Goal: Task Accomplishment & Management: Use online tool/utility

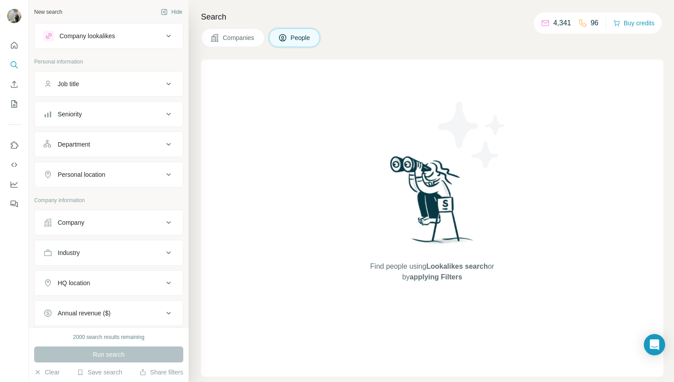
click at [107, 229] on button "Company" at bounding box center [109, 222] width 148 height 21
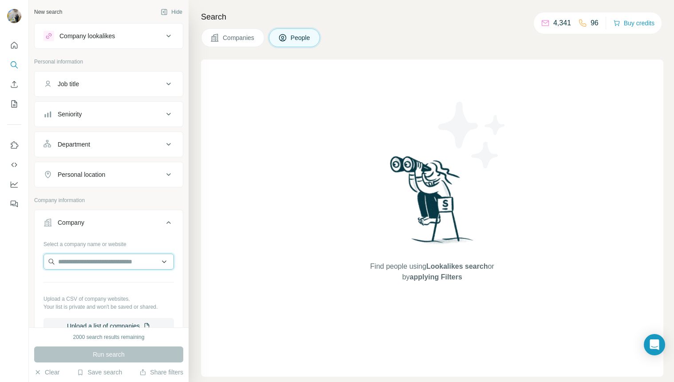
click at [96, 261] on input "text" at bounding box center [108, 261] width 130 height 16
paste input "**********"
click at [75, 263] on input "**********" at bounding box center [105, 261] width 124 height 16
paste input "**"
click at [131, 264] on input "**********" at bounding box center [105, 261] width 124 height 16
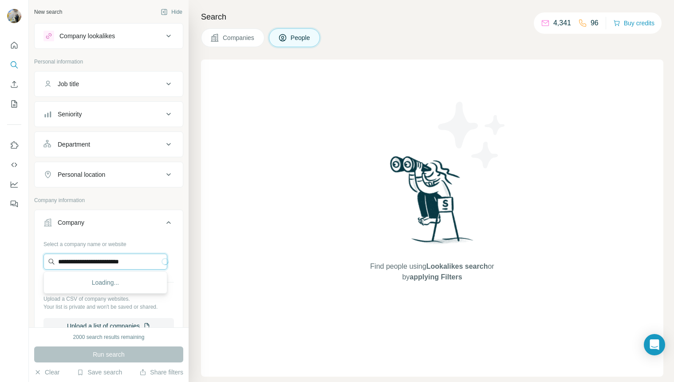
click at [131, 264] on input "**********" at bounding box center [105, 261] width 124 height 16
click at [136, 257] on input "**********" at bounding box center [105, 261] width 124 height 16
type input "**********"
click at [136, 259] on input "**********" at bounding box center [105, 261] width 124 height 16
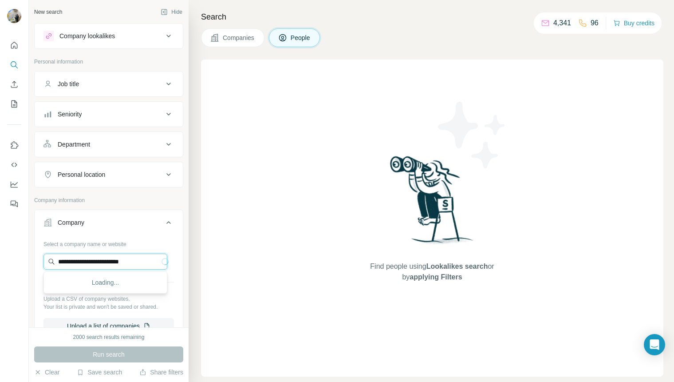
click at [136, 259] on input "**********" at bounding box center [105, 261] width 124 height 16
drag, startPoint x: 136, startPoint y: 259, endPoint x: 201, endPoint y: 57, distance: 211.8
click at [135, 260] on input "**********" at bounding box center [105, 261] width 124 height 16
click at [112, 266] on input "**********" at bounding box center [105, 261] width 124 height 16
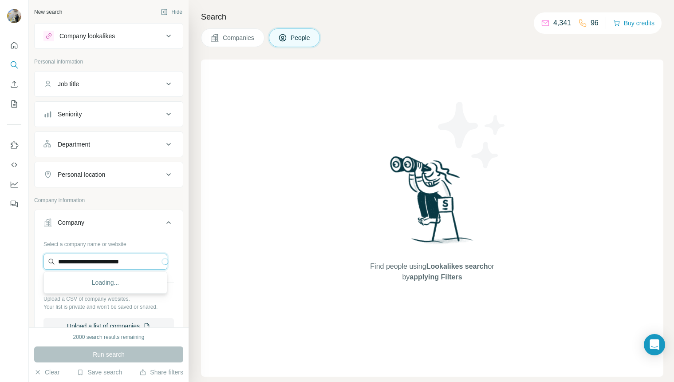
click at [112, 266] on input "**********" at bounding box center [105, 261] width 124 height 16
click at [241, 245] on div "Find people using Lookalikes search or by applying Filters" at bounding box center [432, 217] width 462 height 317
click at [103, 253] on input "text" at bounding box center [105, 261] width 124 height 16
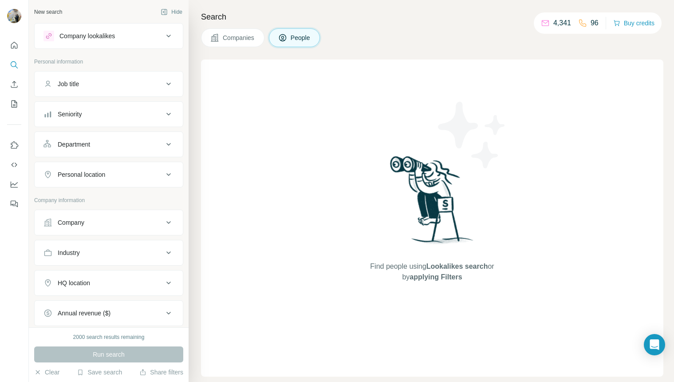
click at [107, 229] on button "Company" at bounding box center [109, 222] width 148 height 21
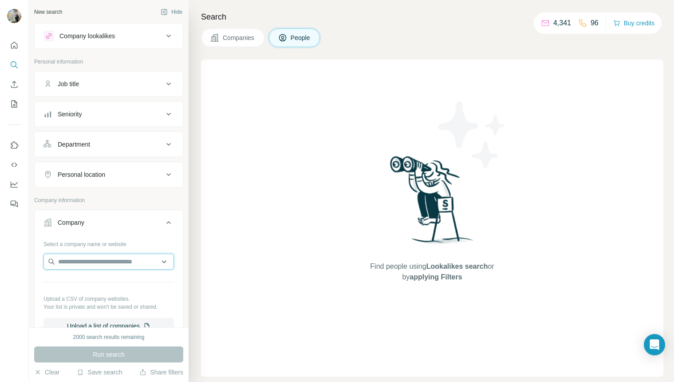
click at [90, 255] on input "text" at bounding box center [108, 261] width 130 height 16
paste input "**********"
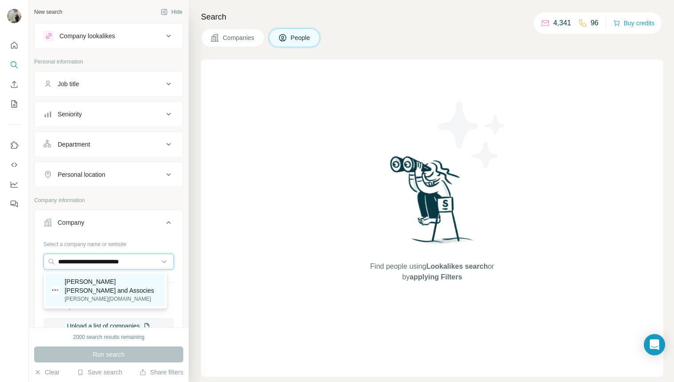
type input "**********"
click at [92, 283] on p "[PERSON_NAME] [PERSON_NAME] and Associes" at bounding box center [112, 286] width 95 height 18
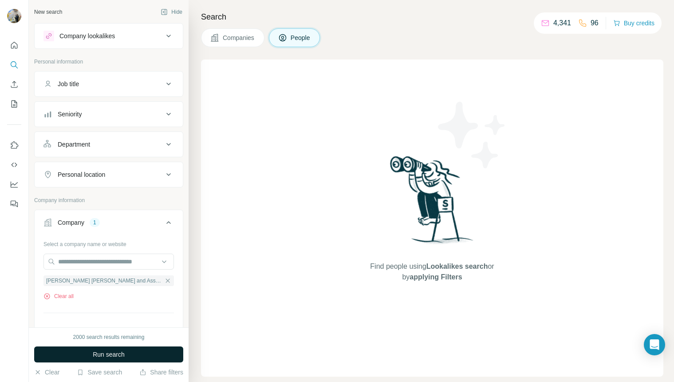
click at [93, 351] on span "Run search" at bounding box center [109, 354] width 32 height 9
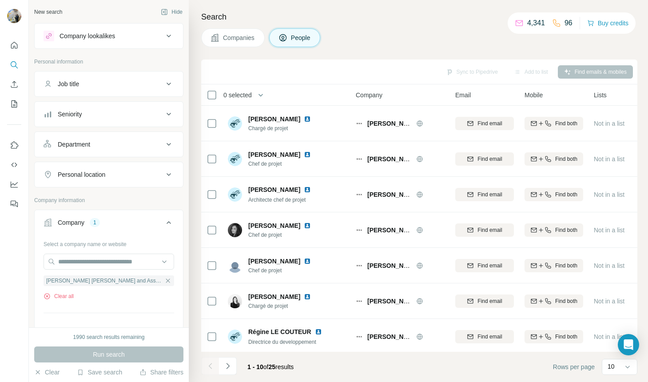
scroll to position [114, 0]
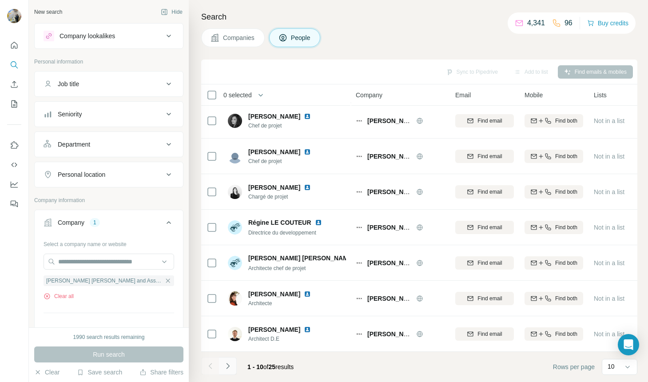
click at [230, 367] on icon "Navigate to next page" at bounding box center [227, 365] width 9 height 9
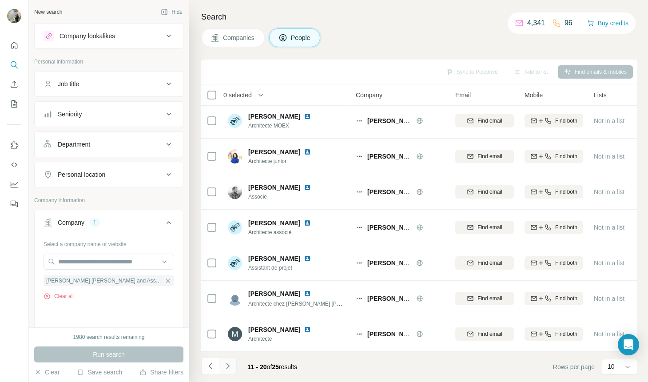
click at [226, 365] on icon "Navigate to next page" at bounding box center [227, 365] width 9 height 9
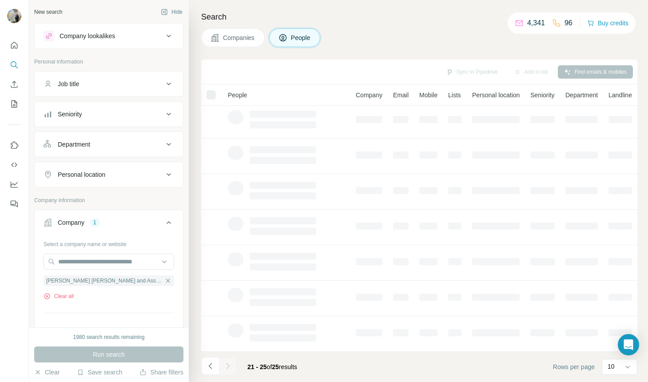
scroll to position [0, 0]
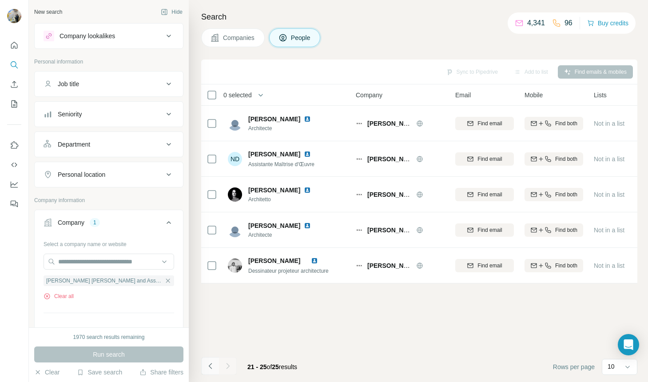
click at [214, 366] on button "Navigate to previous page" at bounding box center [210, 366] width 18 height 18
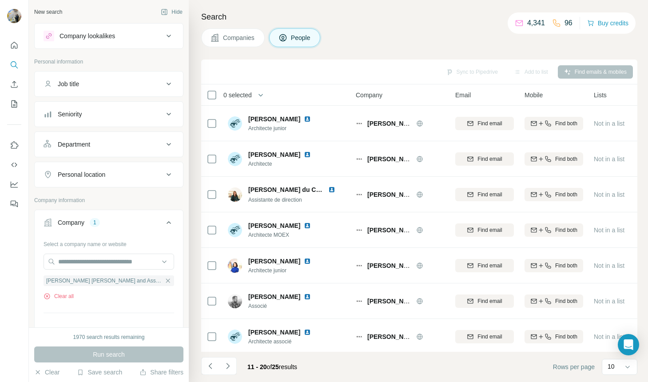
click at [211, 367] on icon "Navigate to previous page" at bounding box center [209, 366] width 3 height 6
click at [211, 368] on div at bounding box center [210, 366] width 18 height 18
click at [229, 370] on button "Navigate to next page" at bounding box center [228, 366] width 18 height 18
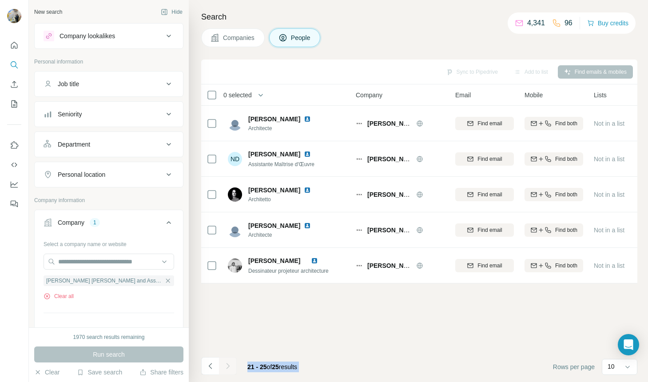
click at [229, 370] on div at bounding box center [228, 366] width 18 height 18
click at [211, 370] on icon "Navigate to previous page" at bounding box center [210, 365] width 9 height 9
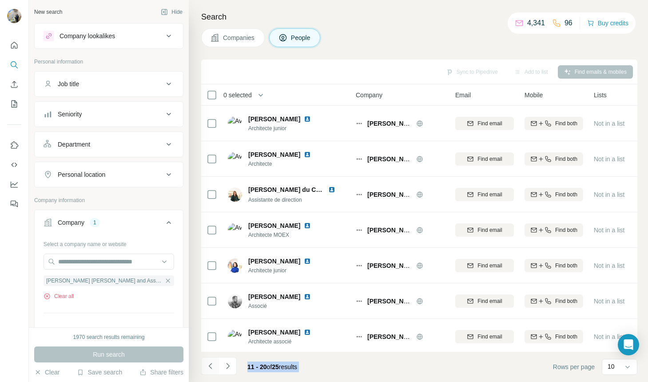
click at [211, 370] on icon "Navigate to previous page" at bounding box center [210, 365] width 9 height 9
click at [211, 370] on div at bounding box center [210, 366] width 18 height 18
click at [315, 363] on footer "1 - 10 of 25 results Rows per page 10" at bounding box center [419, 366] width 436 height 30
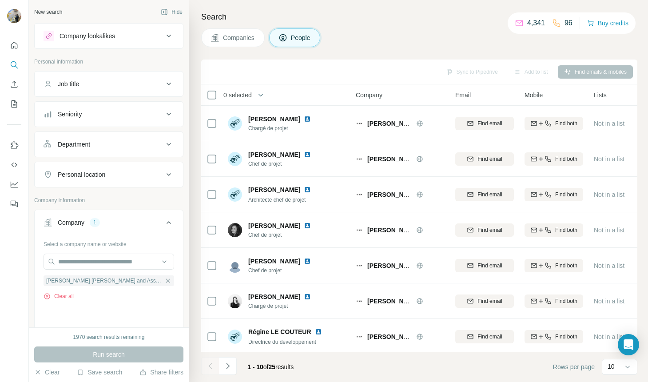
click at [272, 366] on span "25" at bounding box center [271, 366] width 7 height 7
click at [274, 367] on span "25" at bounding box center [271, 366] width 7 height 7
click at [263, 367] on span "1 - 10" at bounding box center [255, 366] width 16 height 7
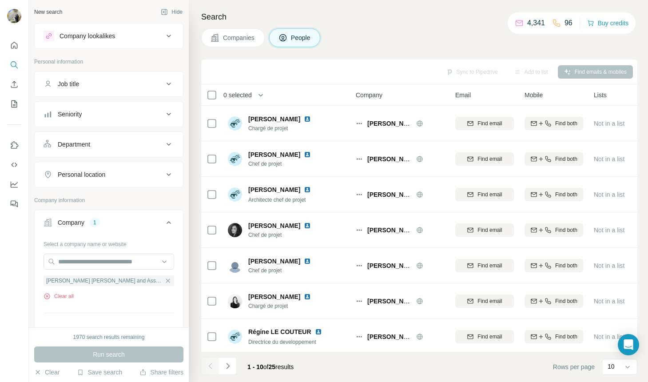
click at [254, 369] on span "1 - 10" at bounding box center [255, 366] width 16 height 7
click at [251, 369] on span "1 - 10" at bounding box center [255, 366] width 16 height 7
click at [245, 369] on div "1 - 10 of 25 results" at bounding box center [270, 367] width 60 height 20
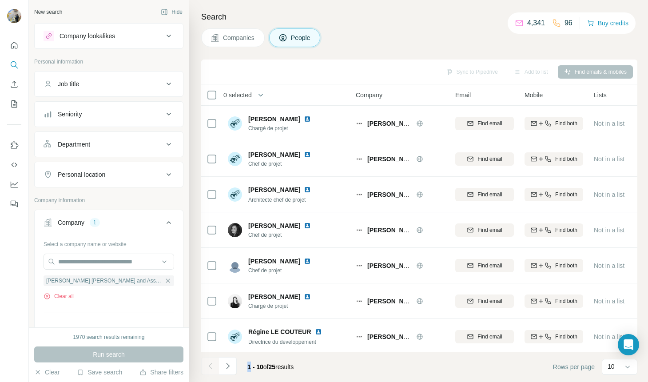
click at [245, 369] on div "1 - 10 of 25 results" at bounding box center [270, 367] width 60 height 20
click at [246, 368] on div "1 - 10 of 25 results" at bounding box center [270, 367] width 60 height 20
click at [251, 368] on span "1 - 10" at bounding box center [255, 366] width 16 height 7
click at [252, 367] on span "1 - 10" at bounding box center [255, 366] width 16 height 7
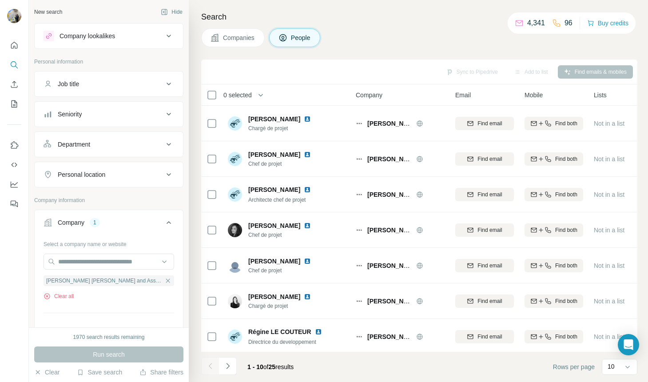
click at [256, 367] on span "1 - 10" at bounding box center [255, 366] width 16 height 7
click at [257, 366] on span "1 - 10" at bounding box center [255, 366] width 16 height 7
click at [261, 367] on span "1 - 10" at bounding box center [255, 366] width 16 height 7
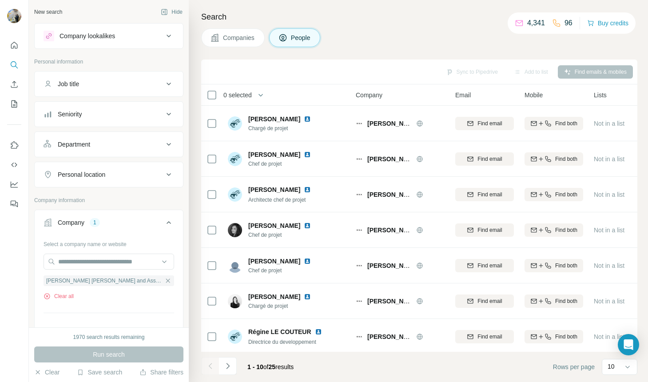
click at [265, 367] on span "of" at bounding box center [265, 366] width 5 height 7
click at [255, 367] on span "1 - 10" at bounding box center [255, 366] width 16 height 7
click at [249, 367] on span "1 - 10" at bounding box center [255, 366] width 16 height 7
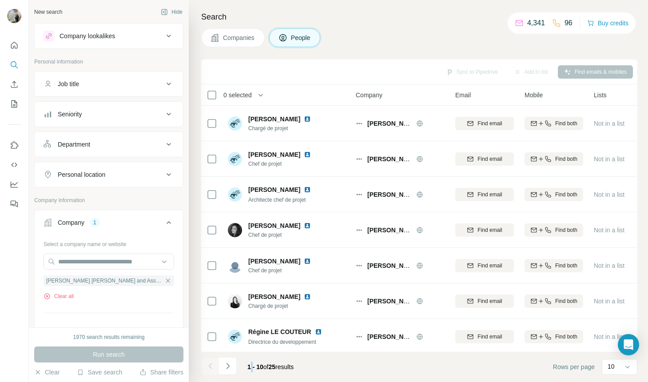
click at [249, 367] on span "1 - 10" at bounding box center [255, 366] width 16 height 7
click at [256, 368] on span "1 - 10" at bounding box center [255, 366] width 16 height 7
click at [259, 367] on span "1 - 10" at bounding box center [255, 366] width 16 height 7
click at [265, 367] on span "of" at bounding box center [265, 366] width 5 height 7
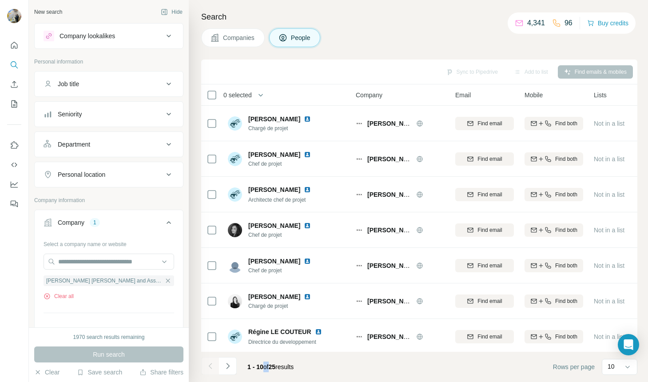
click at [265, 367] on span "of" at bounding box center [265, 366] width 5 height 7
click at [268, 367] on span "of" at bounding box center [265, 366] width 5 height 7
click at [272, 367] on span "25" at bounding box center [271, 366] width 7 height 7
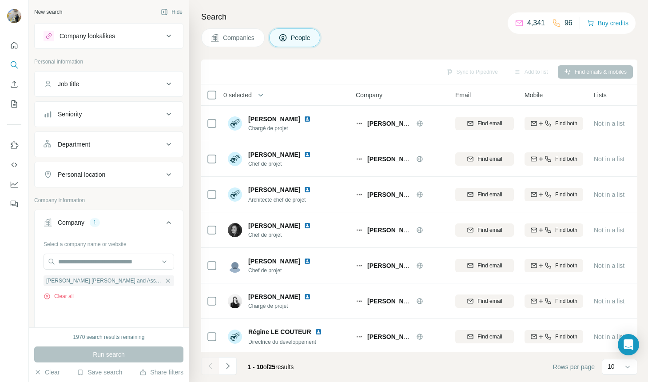
click at [282, 367] on span "1 - 10 of 25 results" at bounding box center [270, 366] width 46 height 7
click at [275, 367] on span "25" at bounding box center [271, 366] width 7 height 7
click at [267, 368] on span "of" at bounding box center [265, 366] width 5 height 7
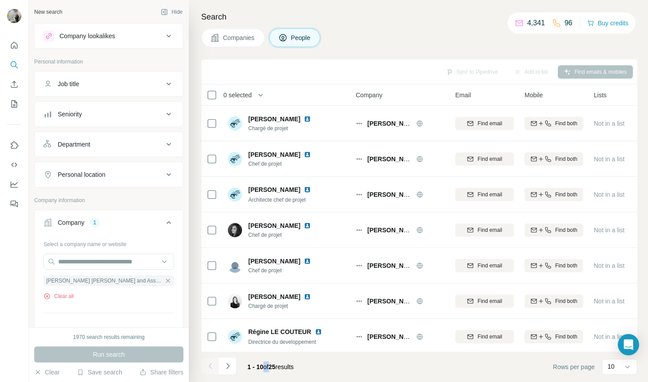
click at [267, 368] on span "of" at bounding box center [265, 366] width 5 height 7
click at [261, 368] on span "1 - 10" at bounding box center [255, 366] width 16 height 7
click at [253, 368] on span "1 - 10" at bounding box center [255, 366] width 16 height 7
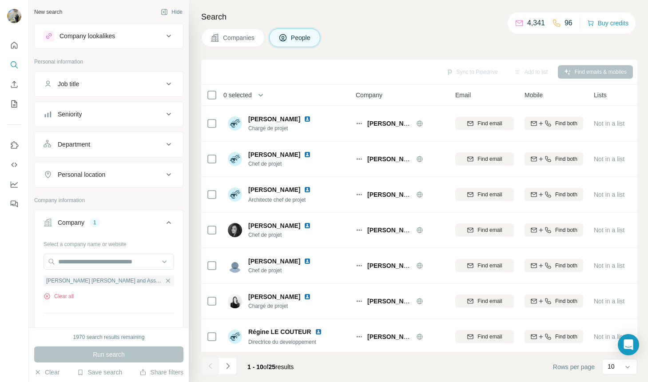
click at [250, 368] on span "1 - 10" at bounding box center [255, 366] width 16 height 7
click at [247, 368] on span "1 - 10" at bounding box center [255, 366] width 16 height 7
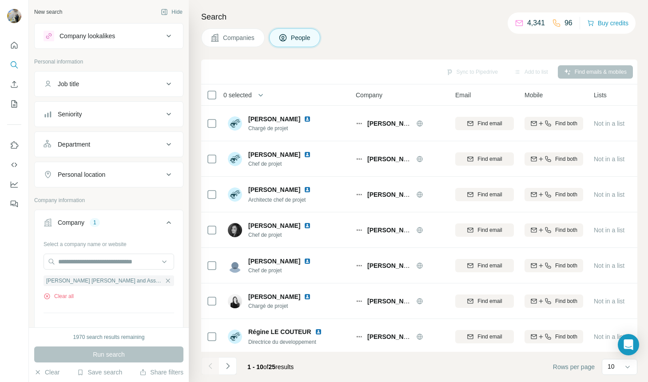
click at [254, 368] on span "1 - 10" at bounding box center [255, 366] width 16 height 7
click at [260, 368] on span "1 - 10" at bounding box center [255, 366] width 16 height 7
click at [265, 368] on span "of" at bounding box center [265, 366] width 5 height 7
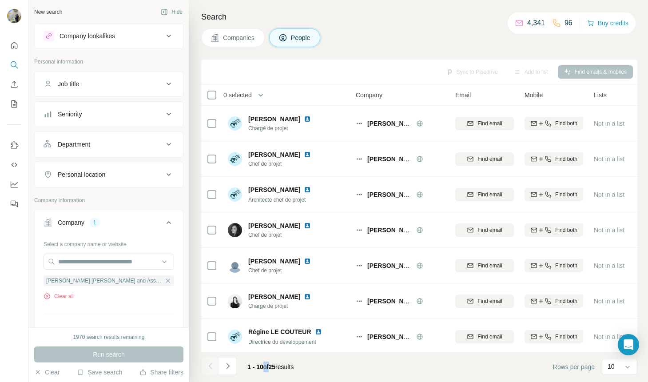
click at [265, 368] on span "of" at bounding box center [265, 366] width 5 height 7
click at [271, 368] on span "25" at bounding box center [271, 366] width 7 height 7
click at [272, 368] on span "25" at bounding box center [271, 366] width 7 height 7
click at [276, 368] on span "25" at bounding box center [271, 366] width 7 height 7
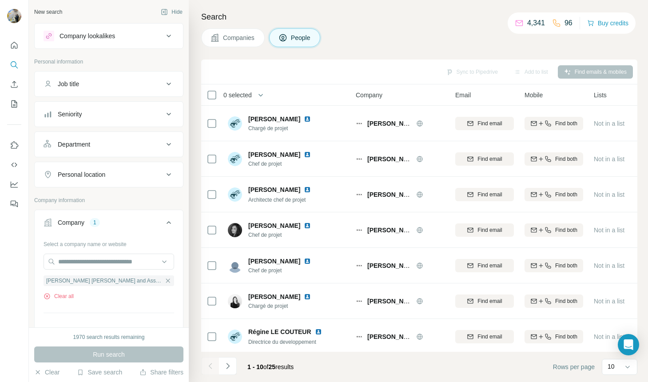
click at [288, 367] on span "1 - 10 of 25 results" at bounding box center [270, 366] width 46 height 7
click at [300, 368] on div "1 - 10 of 25 results" at bounding box center [270, 367] width 60 height 20
drag, startPoint x: 301, startPoint y: 367, endPoint x: 248, endPoint y: 369, distance: 53.3
click at [248, 369] on span "1 - 10 of 25 results" at bounding box center [270, 366] width 46 height 7
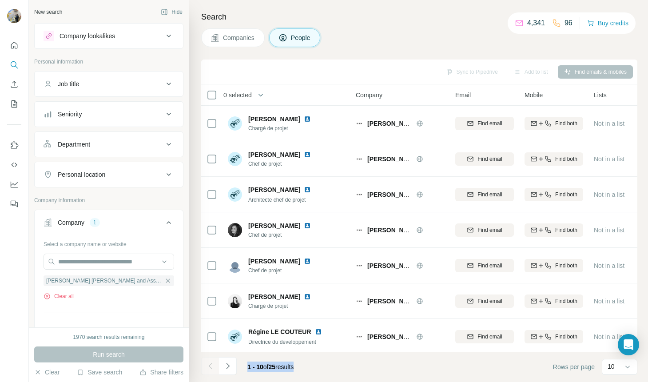
click at [247, 367] on span "1 - 10" at bounding box center [255, 366] width 16 height 7
drag, startPoint x: 247, startPoint y: 367, endPoint x: 302, endPoint y: 366, distance: 55.0
click at [300, 366] on div "1 - 10 of 25 results" at bounding box center [270, 367] width 60 height 20
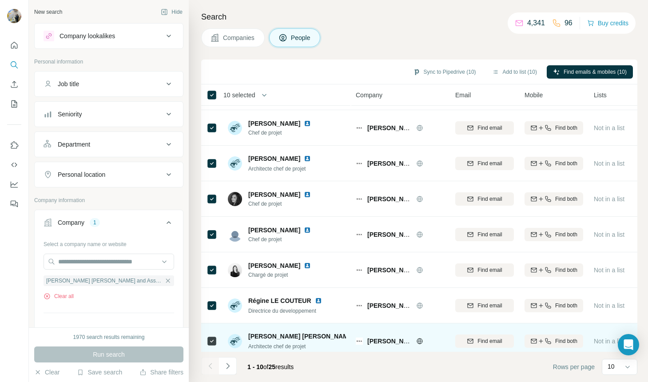
scroll to position [114, 0]
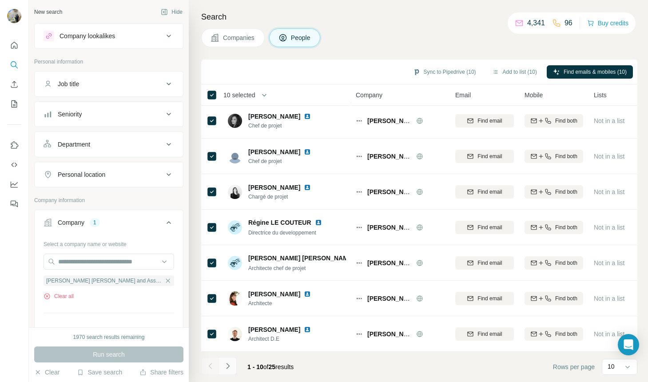
click at [232, 365] on button "Navigate to next page" at bounding box center [228, 366] width 18 height 18
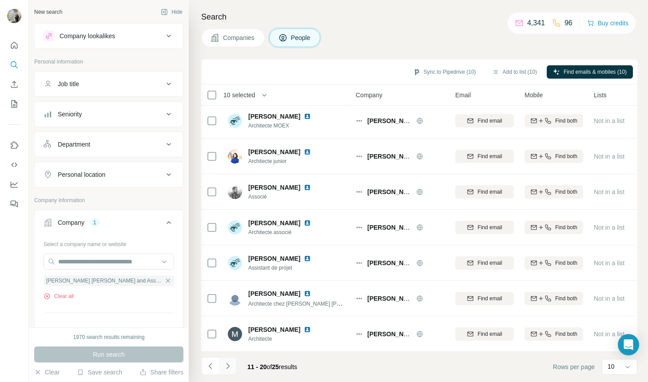
click at [233, 367] on button "Navigate to next page" at bounding box center [228, 366] width 18 height 18
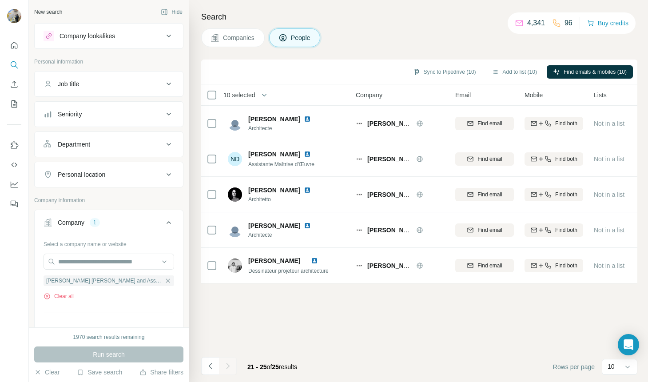
scroll to position [0, 0]
click at [252, 95] on span "15 selected" at bounding box center [239, 95] width 32 height 9
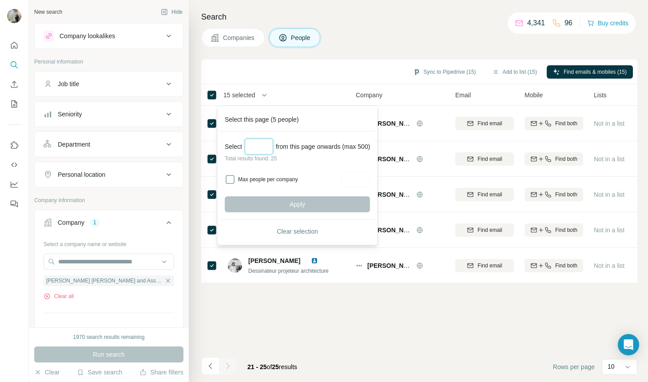
click at [255, 148] on input "Select a number (up to 500)" at bounding box center [259, 146] width 28 height 16
type input "**"
click at [347, 206] on button "Apply" at bounding box center [297, 204] width 145 height 16
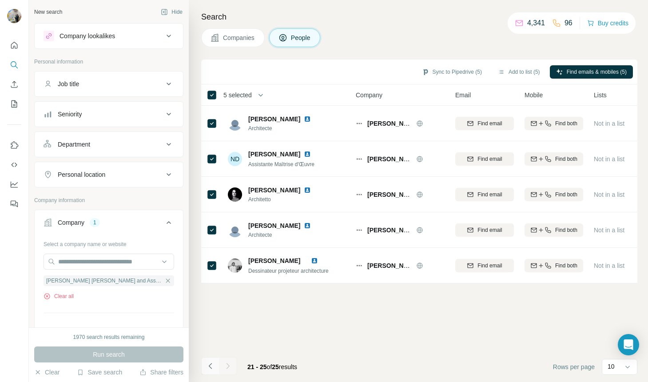
click at [215, 364] on button "Navigate to previous page" at bounding box center [210, 366] width 18 height 18
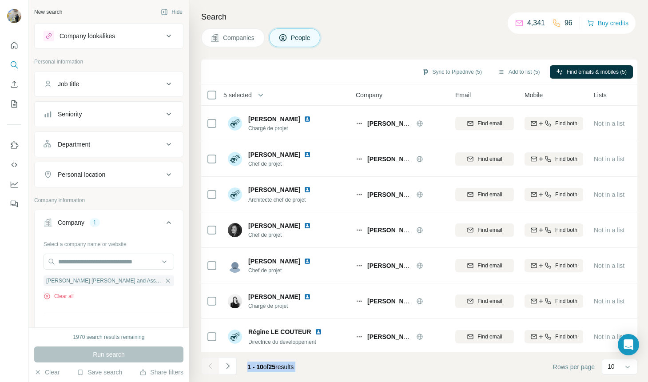
click at [215, 364] on div at bounding box center [210, 366] width 18 height 18
click at [258, 99] on button "button" at bounding box center [264, 95] width 18 height 18
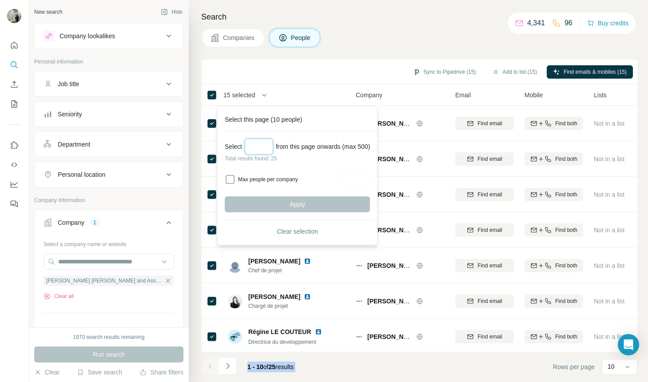
click at [255, 147] on input "Select a number (up to 500)" at bounding box center [259, 146] width 28 height 16
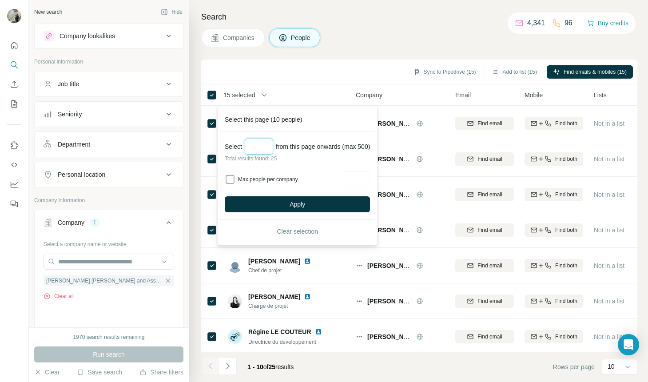
type input "**"
click at [272, 201] on button "Apply" at bounding box center [297, 204] width 145 height 16
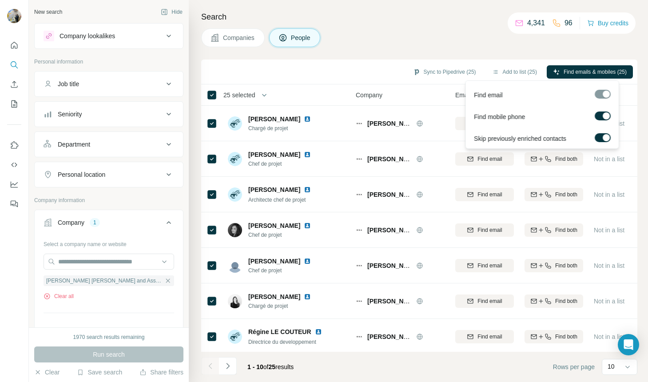
click at [604, 117] on div at bounding box center [605, 115] width 7 height 7
click at [604, 71] on span "Find emails (25)" at bounding box center [607, 72] width 38 height 8
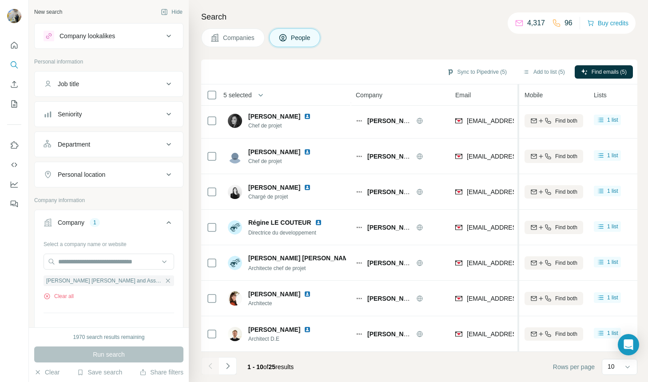
scroll to position [114, 0]
click at [232, 365] on button "Navigate to next page" at bounding box center [228, 366] width 18 height 18
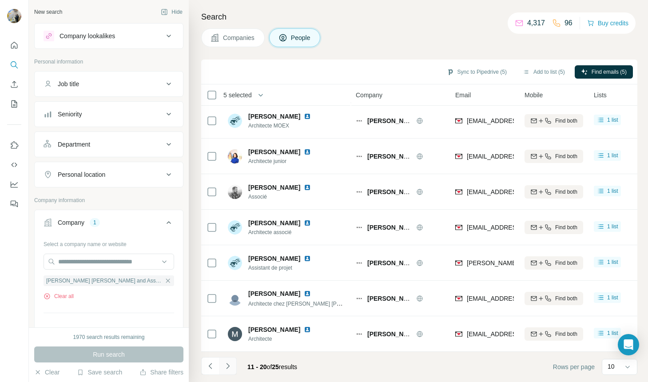
click at [232, 365] on button "Navigate to next page" at bounding box center [228, 366] width 18 height 18
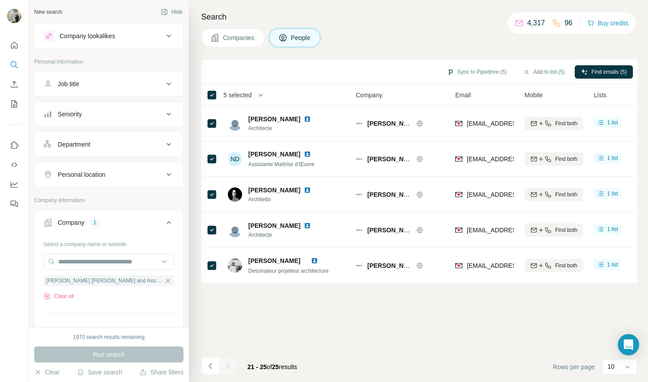
scroll to position [0, 0]
click at [210, 367] on icon "Navigate to previous page" at bounding box center [210, 365] width 9 height 9
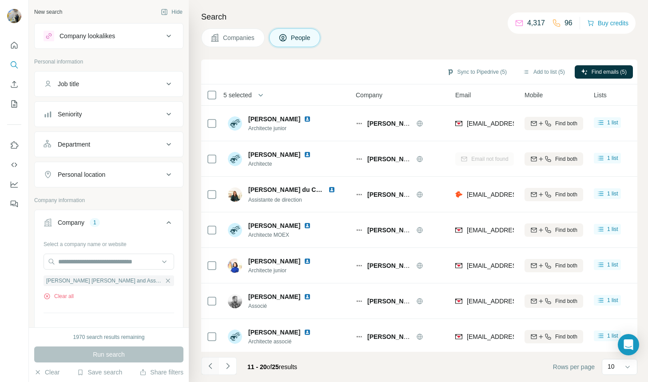
click at [210, 367] on icon "Navigate to previous page" at bounding box center [209, 366] width 3 height 6
click at [259, 98] on icon "button" at bounding box center [260, 95] width 9 height 9
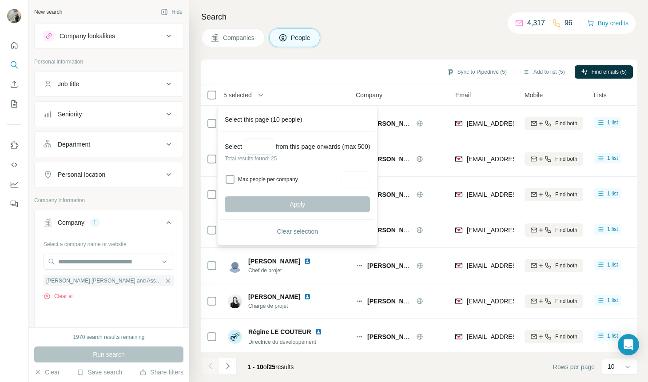
click at [223, 97] on span "5 selected" at bounding box center [237, 95] width 28 height 9
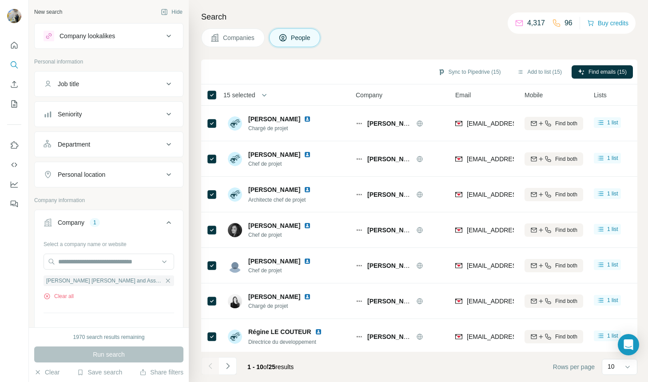
click at [257, 92] on button "button" at bounding box center [264, 95] width 18 height 18
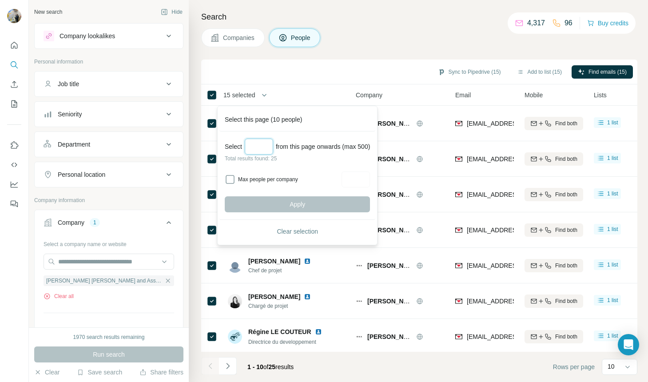
click at [257, 148] on input "Select a number (up to 500)" at bounding box center [259, 146] width 28 height 16
type input "**"
click at [281, 196] on button "Apply" at bounding box center [297, 204] width 145 height 16
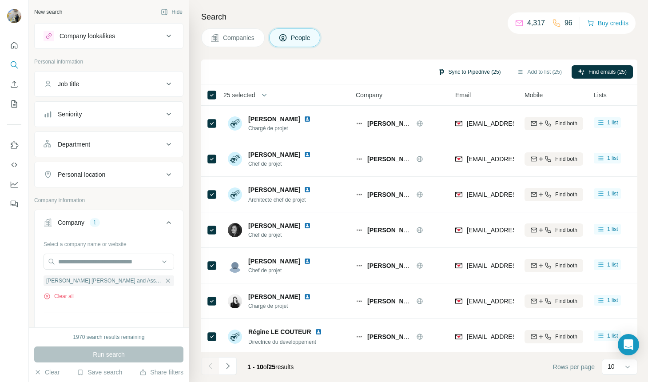
click at [465, 73] on button "Sync to Pipedrive (25)" at bounding box center [468, 71] width 75 height 13
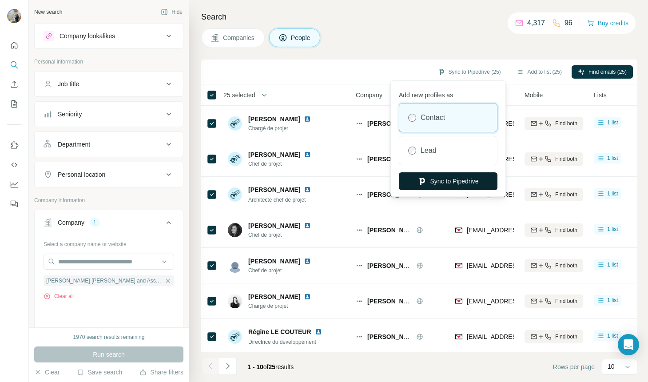
click at [438, 183] on button "Sync to Pipedrive" at bounding box center [448, 181] width 99 height 18
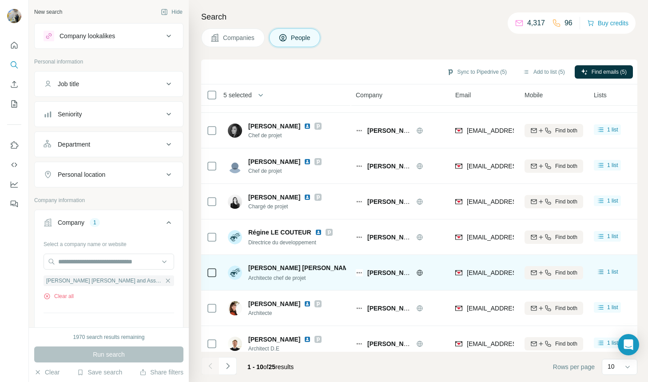
scroll to position [100, 0]
drag, startPoint x: 311, startPoint y: 277, endPoint x: 248, endPoint y: 280, distance: 63.1
click at [248, 280] on div "[PERSON_NAME] [PERSON_NAME] Architecte chef de projet" at bounding box center [287, 272] width 118 height 24
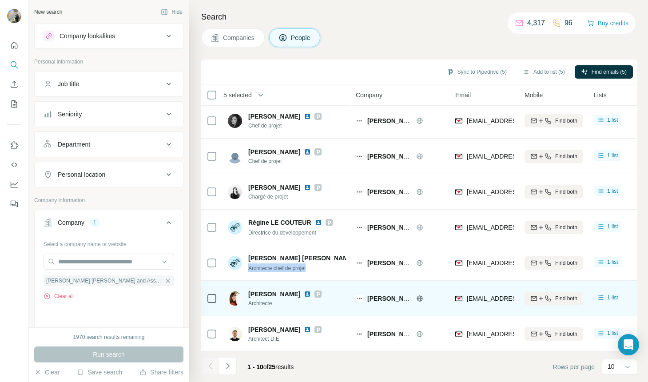
scroll to position [114, 0]
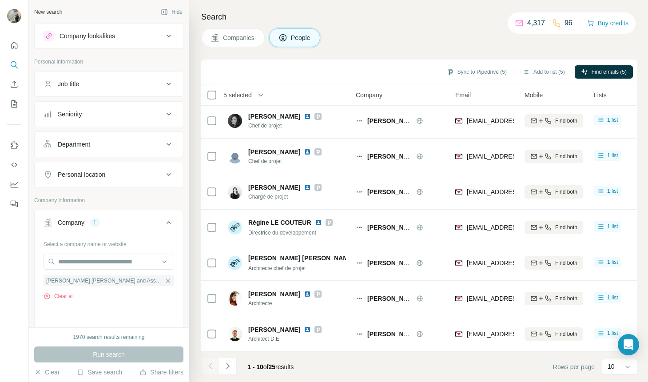
click at [237, 369] on div "1 - 10 of 25 results" at bounding box center [250, 367] width 99 height 20
click at [232, 369] on button "Navigate to next page" at bounding box center [228, 366] width 18 height 18
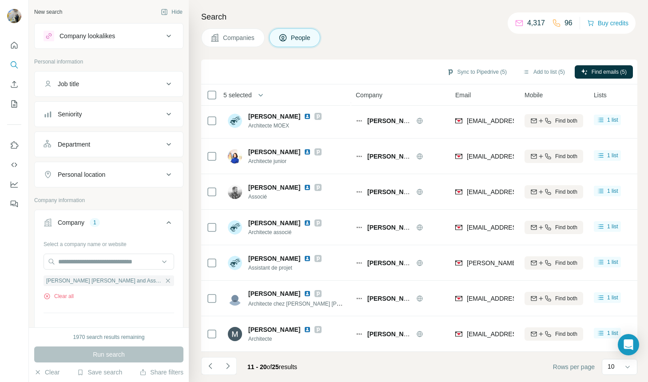
click at [224, 362] on icon "Navigate to next page" at bounding box center [227, 365] width 9 height 9
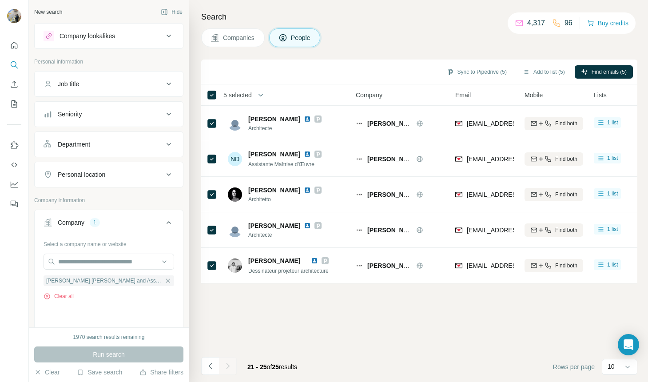
scroll to position [0, 0]
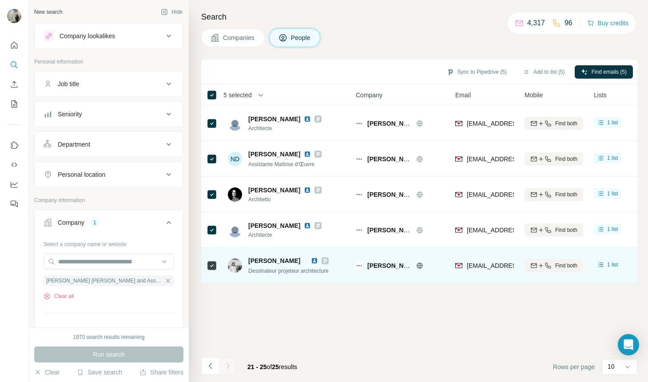
click at [284, 272] on span "Dessinateur projeteur architecture" at bounding box center [288, 271] width 80 height 6
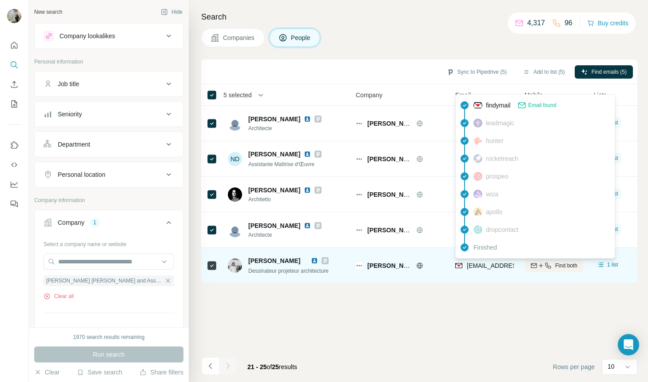
click at [477, 264] on span "[EMAIL_ADDRESS][PERSON_NAME][DOMAIN_NAME]" at bounding box center [544, 265] width 156 height 7
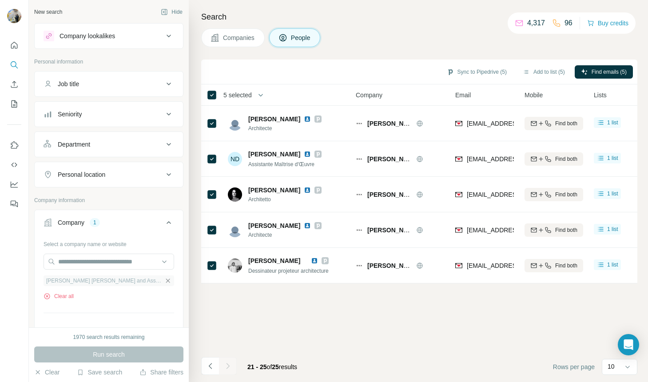
click at [164, 278] on icon "button" at bounding box center [167, 280] width 7 height 7
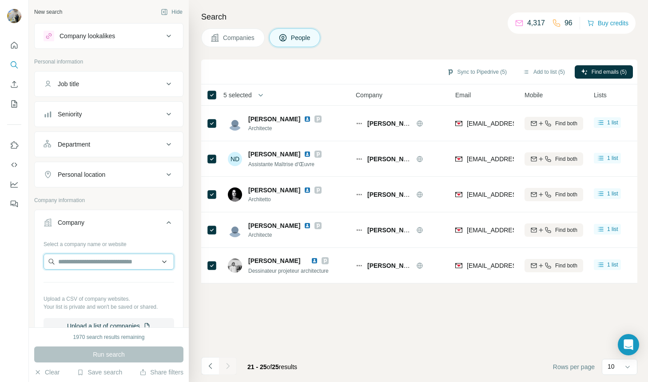
click at [109, 266] on input "text" at bounding box center [108, 261] width 130 height 16
type input "**********"
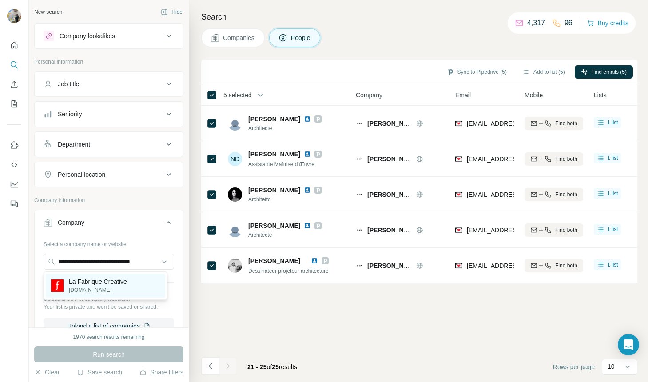
click at [105, 282] on p "La Fabrique Creative" at bounding box center [98, 281] width 58 height 9
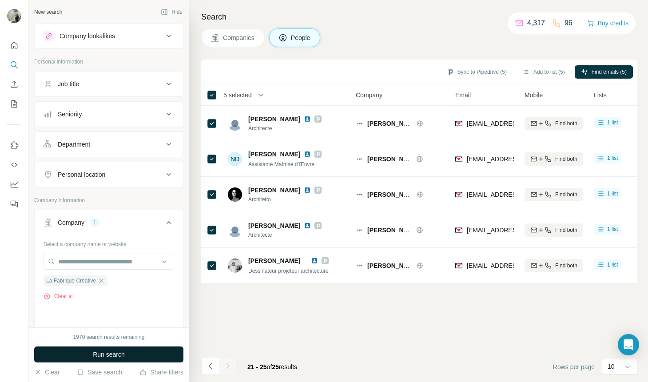
click at [108, 354] on span "Run search" at bounding box center [109, 354] width 32 height 9
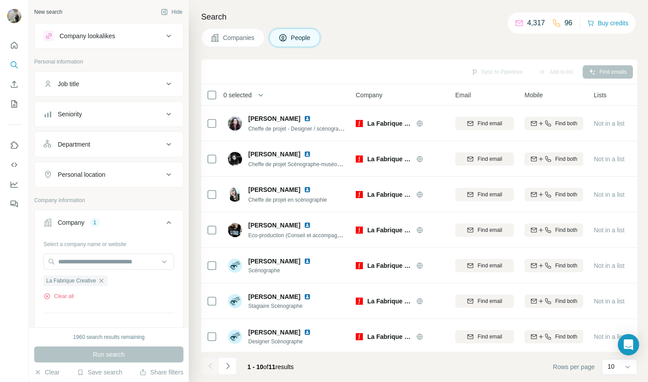
scroll to position [114, 0]
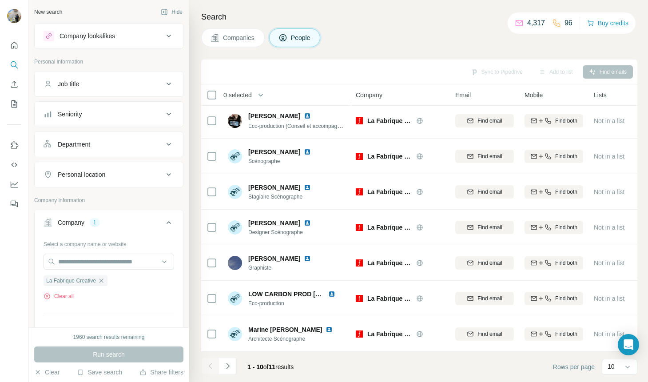
drag, startPoint x: 226, startPoint y: 363, endPoint x: 229, endPoint y: 352, distance: 11.4
click at [226, 364] on icon "Navigate to next page" at bounding box center [227, 365] width 9 height 9
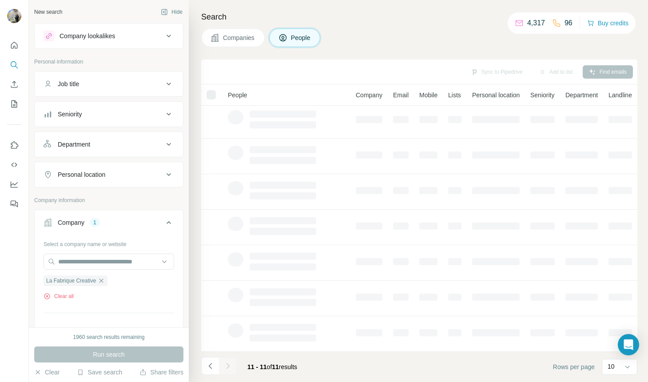
scroll to position [0, 0]
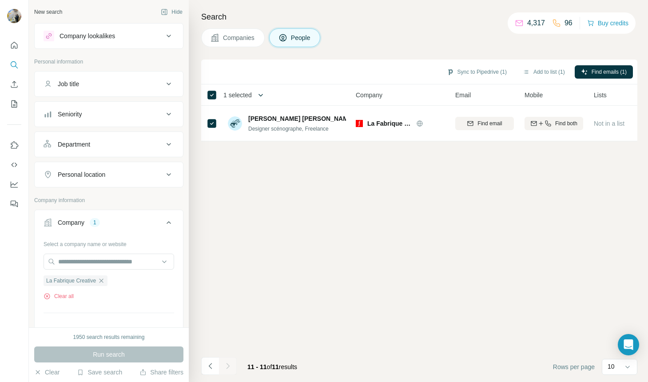
click at [257, 97] on button "button" at bounding box center [261, 95] width 18 height 18
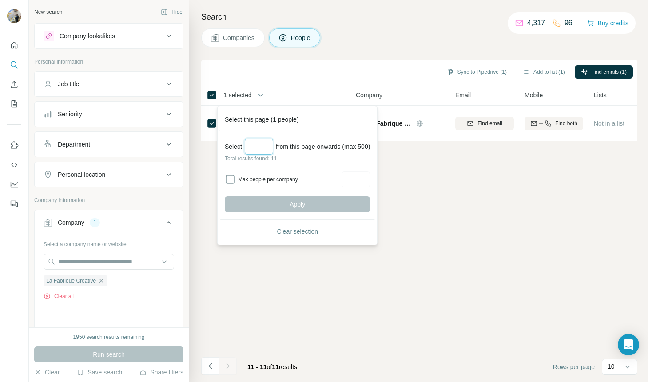
click at [247, 146] on input "Select a number (up to 500)" at bounding box center [259, 146] width 28 height 16
type input "**"
click at [247, 209] on button "Apply" at bounding box center [297, 204] width 145 height 16
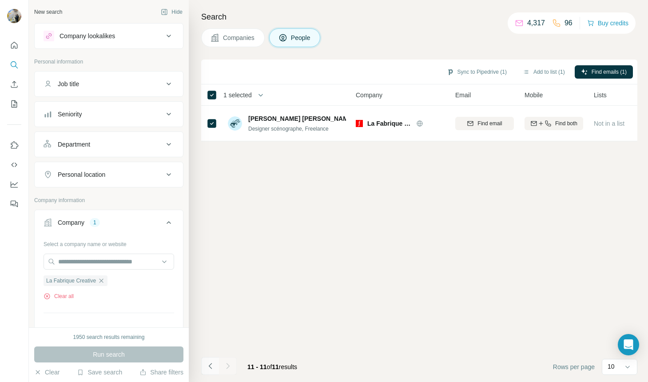
click at [215, 368] on button "Navigate to previous page" at bounding box center [210, 366] width 18 height 18
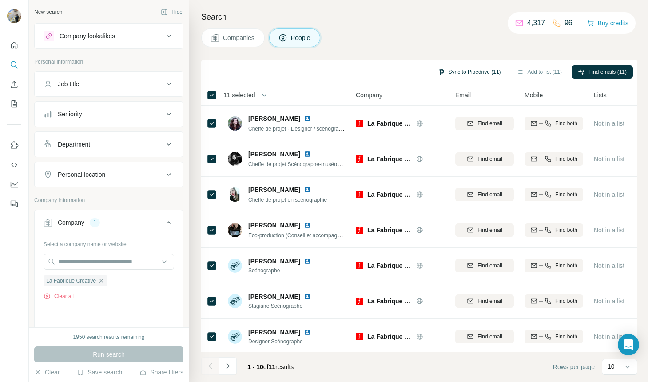
click at [480, 75] on button "Sync to Pipedrive (11)" at bounding box center [468, 71] width 75 height 13
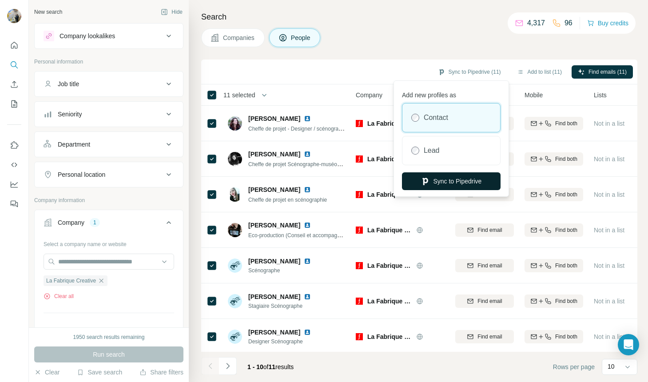
click at [442, 179] on button "Sync to Pipedrive" at bounding box center [451, 181] width 99 height 18
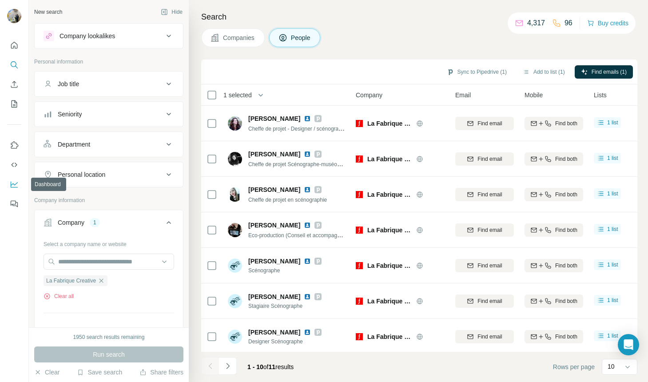
click at [12, 185] on icon "Dashboard" at bounding box center [14, 184] width 9 height 9
click at [12, 146] on icon "Use Surfe on LinkedIn" at bounding box center [14, 145] width 9 height 9
click at [18, 167] on icon "Use Surfe API" at bounding box center [14, 164] width 9 height 9
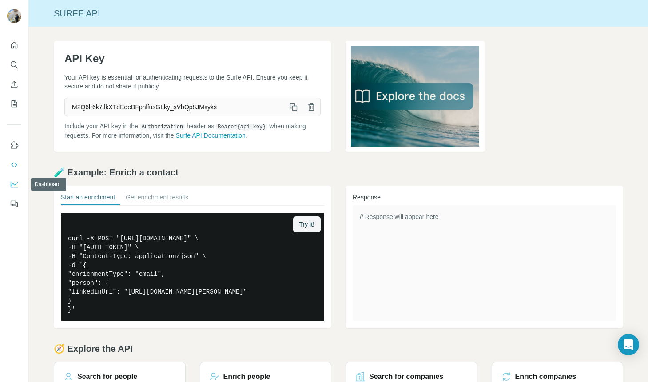
click at [13, 188] on icon "Dashboard" at bounding box center [14, 184] width 9 height 9
click at [10, 65] on icon "Search" at bounding box center [14, 64] width 9 height 9
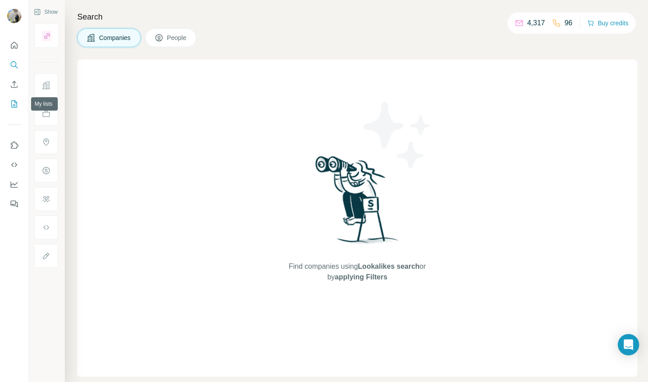
click at [11, 105] on icon "My lists" at bounding box center [14, 103] width 9 height 9
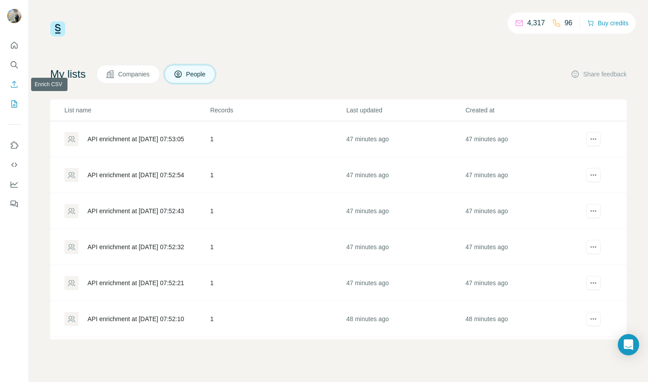
click at [15, 68] on icon "Search" at bounding box center [14, 64] width 9 height 9
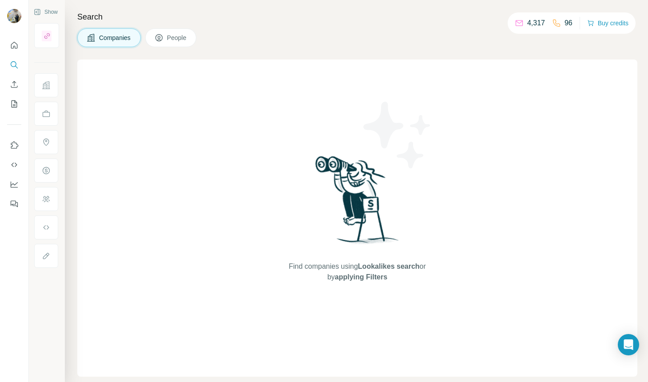
click at [158, 40] on icon at bounding box center [159, 38] width 4 height 5
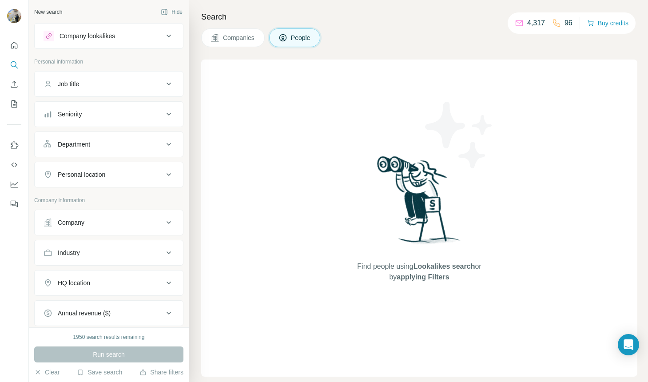
click at [94, 108] on button "Seniority" at bounding box center [109, 113] width 148 height 21
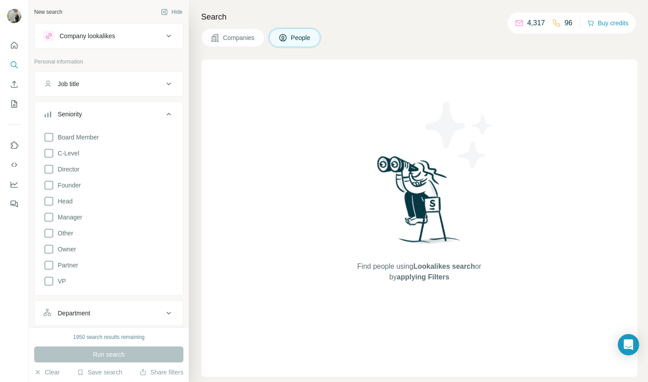
click at [100, 108] on button "Seniority" at bounding box center [109, 115] width 148 height 25
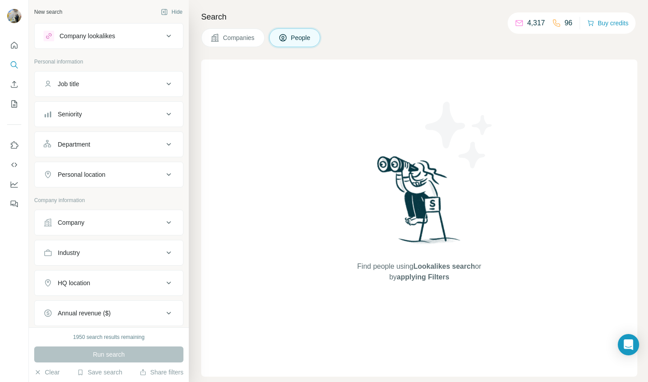
click at [96, 219] on div "Company" at bounding box center [103, 222] width 120 height 9
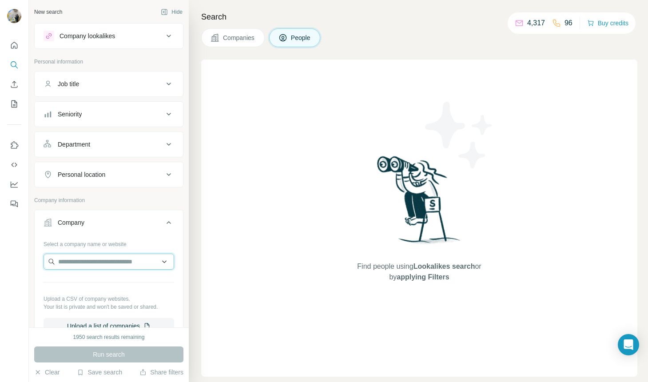
click at [93, 258] on input "text" at bounding box center [108, 261] width 130 height 16
paste input "**********"
type input "**********"
click at [108, 280] on p "La Fabrique Creative" at bounding box center [98, 281] width 58 height 9
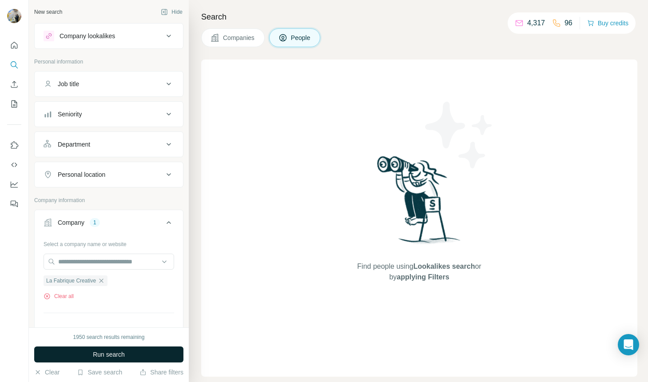
click at [103, 348] on button "Run search" at bounding box center [108, 354] width 149 height 16
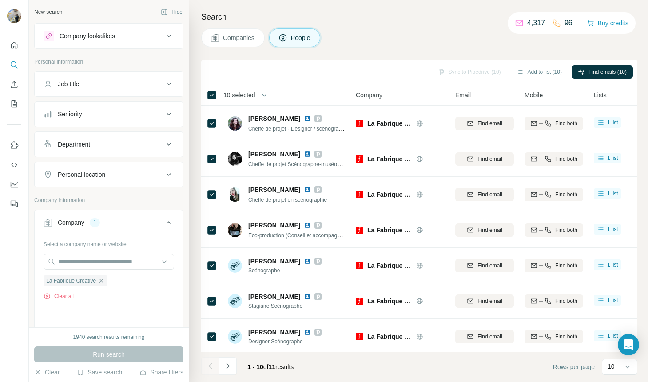
click at [260, 97] on button "button" at bounding box center [264, 95] width 18 height 18
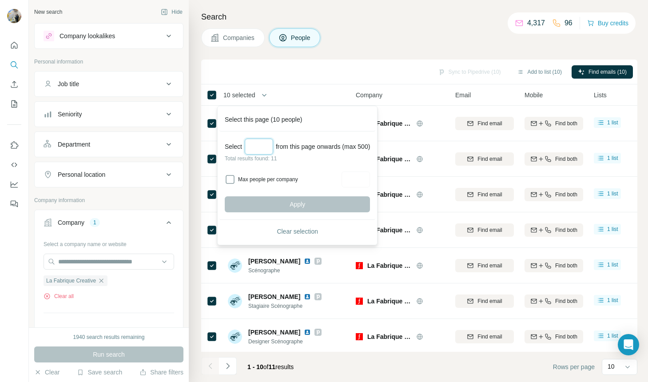
click at [259, 144] on input "Select a number (up to 500)" at bounding box center [259, 146] width 28 height 16
type input "**"
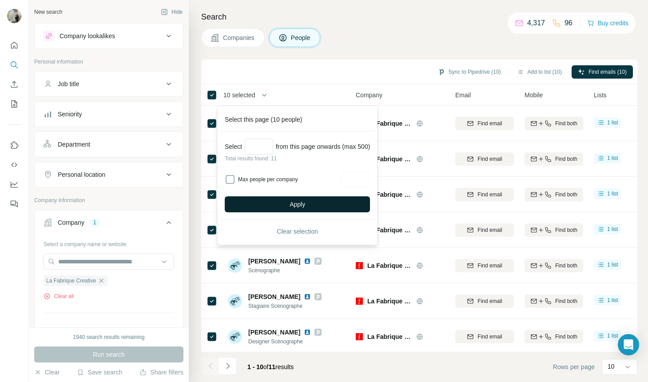
click at [278, 201] on button "Apply" at bounding box center [297, 204] width 145 height 16
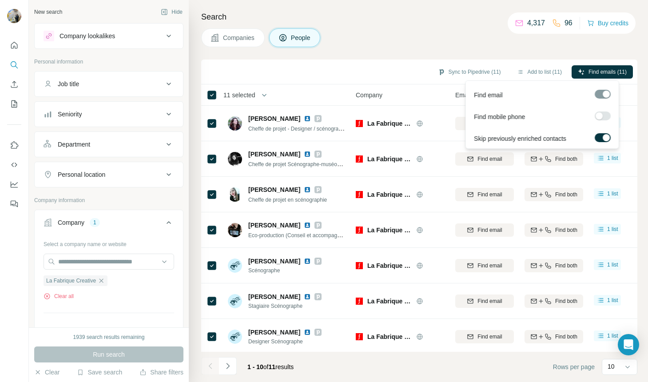
click at [586, 72] on button "Find emails (11)" at bounding box center [601, 71] width 61 height 13
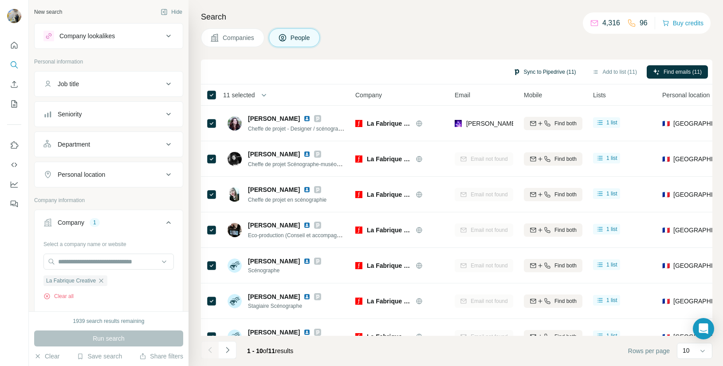
click at [567, 75] on button "Sync to Pipedrive (11)" at bounding box center [544, 71] width 75 height 13
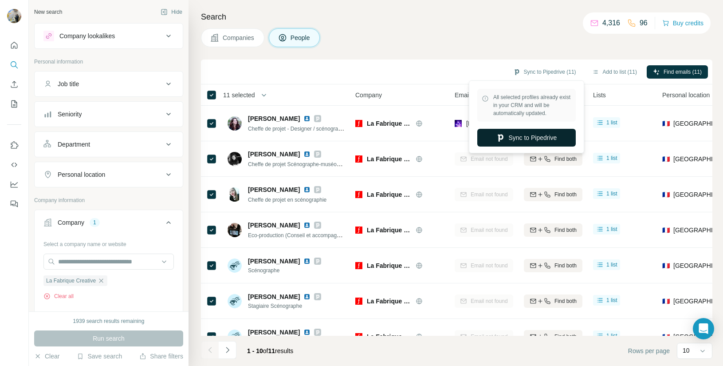
click at [527, 136] on button "Sync to Pipedrive" at bounding box center [527, 138] width 99 height 18
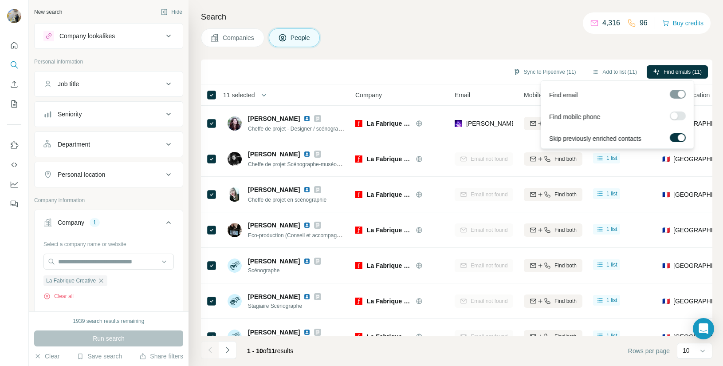
click at [674, 119] on label at bounding box center [678, 115] width 16 height 9
click at [667, 75] on span "Find emails & mobiles (11)" at bounding box center [670, 72] width 63 height 8
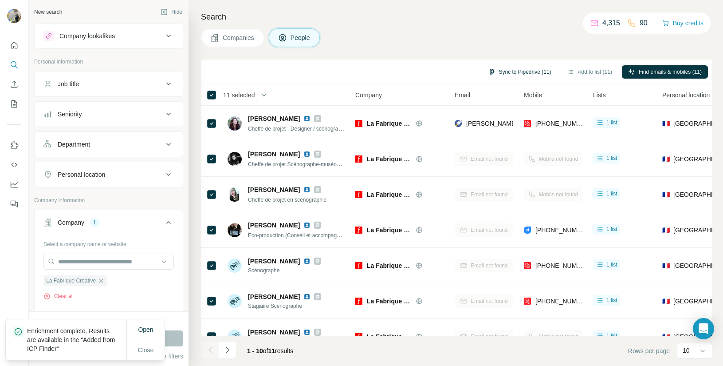
click at [524, 76] on button "Sync to Pipedrive (11)" at bounding box center [519, 71] width 75 height 13
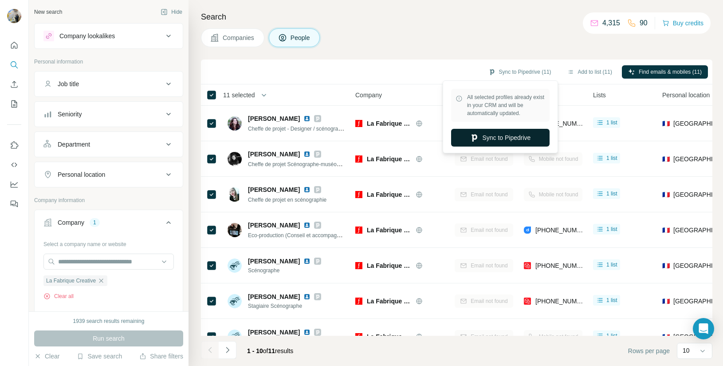
click at [486, 139] on button "Sync to Pipedrive" at bounding box center [500, 138] width 99 height 18
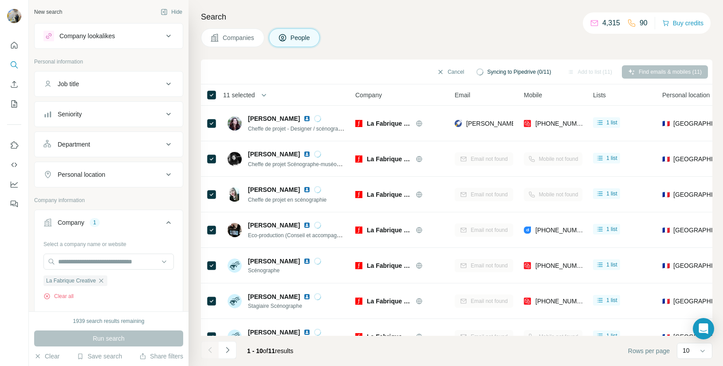
click at [500, 70] on span "Syncing to Pipedrive (0/11)" at bounding box center [519, 72] width 64 height 8
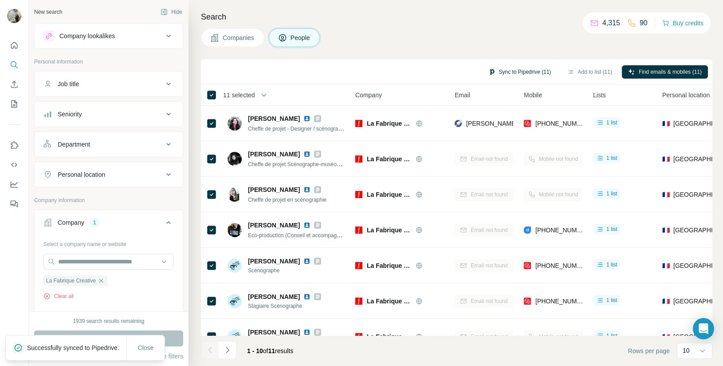
click at [513, 67] on button "Sync to Pipedrive (11)" at bounding box center [519, 71] width 75 height 13
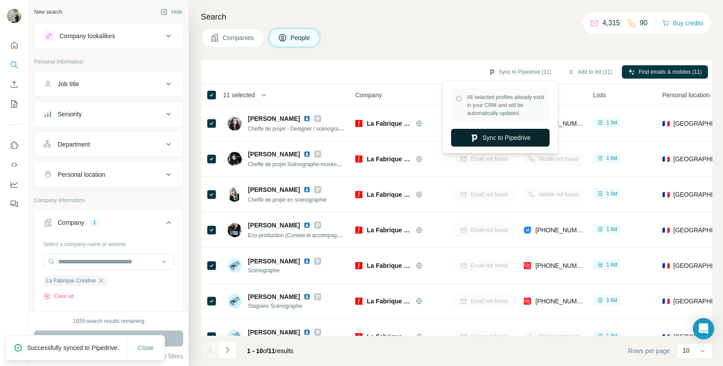
click at [497, 135] on button "Sync to Pipedrive" at bounding box center [500, 138] width 99 height 18
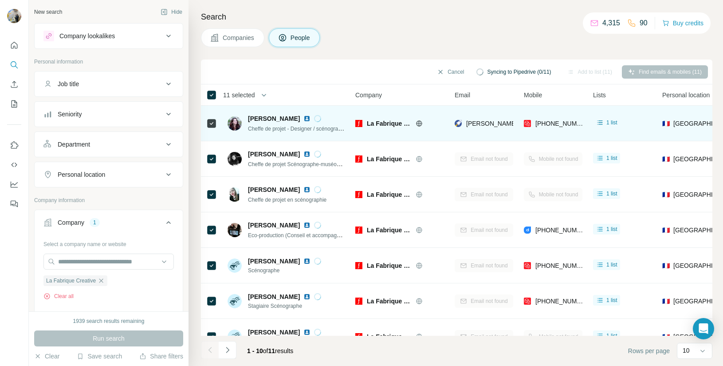
click at [288, 130] on span "Cheffe de projet - Designer / scénographe" at bounding box center [297, 128] width 99 height 7
click at [269, 131] on span "Cheffe de projet - Designer / scénographe" at bounding box center [297, 128] width 99 height 7
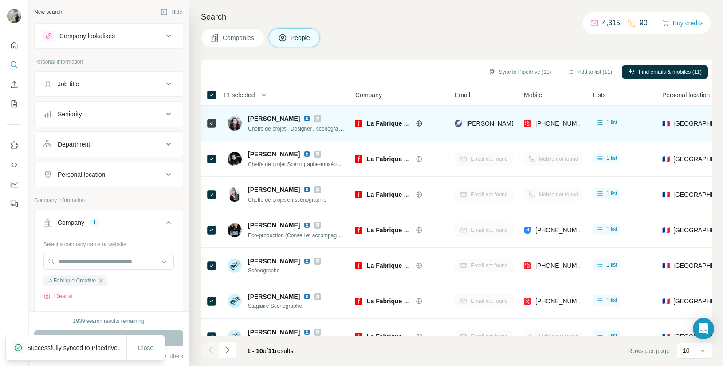
click at [261, 118] on span "[PERSON_NAME]" at bounding box center [274, 118] width 52 height 9
click at [265, 130] on span "Cheffe de projet - Designer / scénographe" at bounding box center [297, 128] width 99 height 7
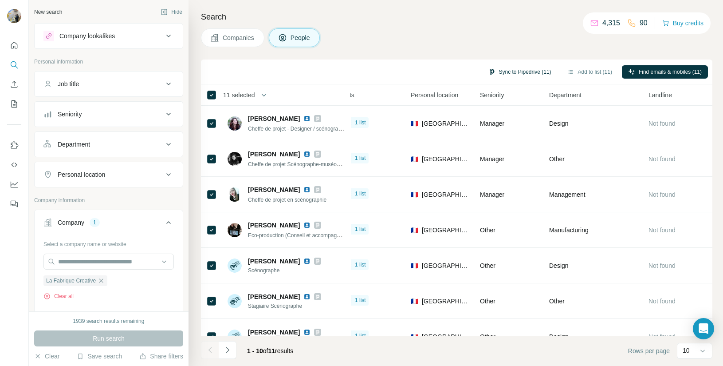
click at [513, 69] on button "Sync to Pipedrive (11)" at bounding box center [519, 71] width 75 height 13
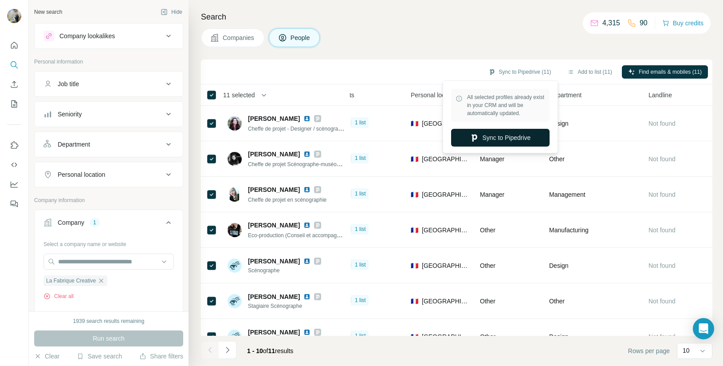
click at [489, 134] on button "Sync to Pipedrive" at bounding box center [500, 138] width 99 height 18
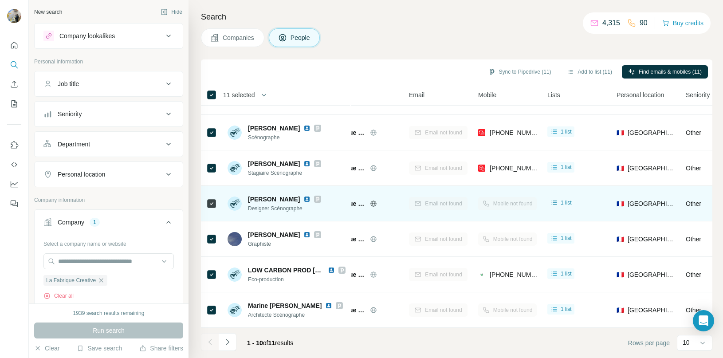
scroll to position [138, 46]
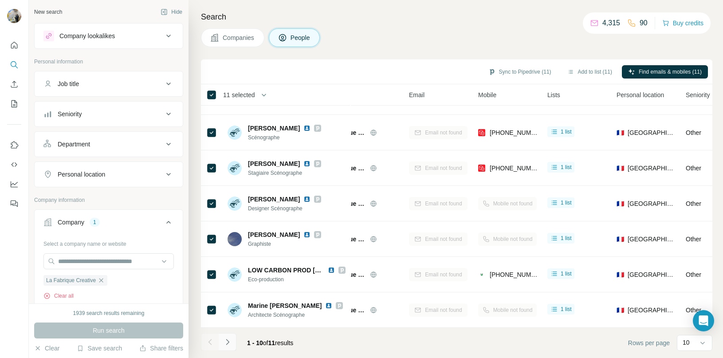
click at [228, 339] on icon "Navigate to next page" at bounding box center [227, 342] width 9 height 9
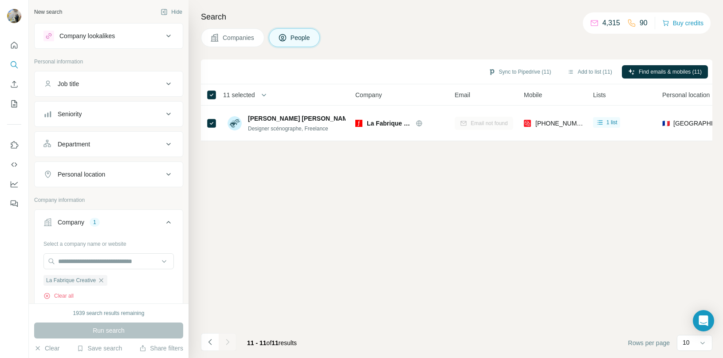
click at [353, 187] on div "Sync to Pipedrive (11) Add to list (11) Find emails & mobiles (11) 11 selected …" at bounding box center [457, 208] width 512 height 299
click at [96, 282] on span "La Fabrique Creative" at bounding box center [71, 280] width 50 height 8
click at [103, 281] on icon "button" at bounding box center [101, 280] width 7 height 7
click at [93, 262] on input "text" at bounding box center [108, 261] width 130 height 16
paste input "**********"
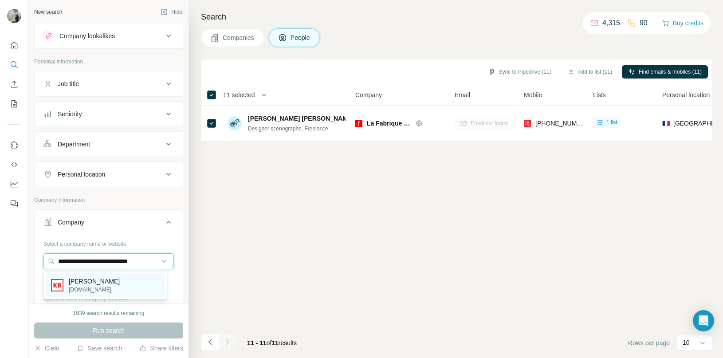
type input "**********"
click at [92, 281] on p "[PERSON_NAME]" at bounding box center [94, 281] width 51 height 9
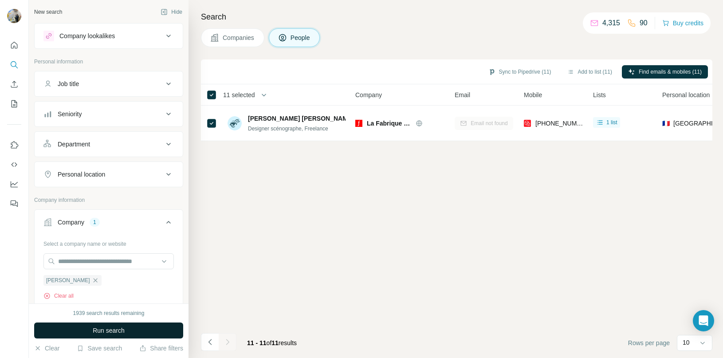
click at [89, 328] on button "Run search" at bounding box center [108, 331] width 149 height 16
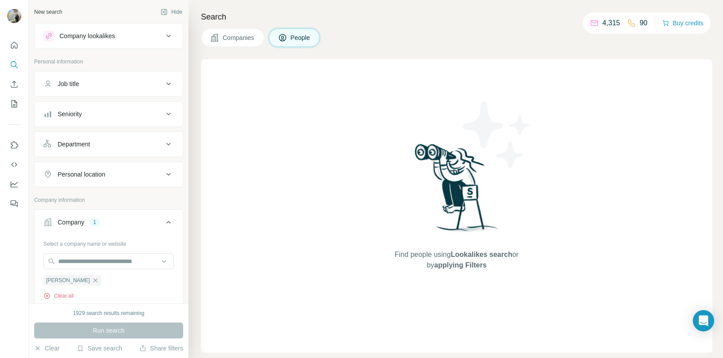
click at [114, 134] on button "Department" at bounding box center [109, 144] width 148 height 21
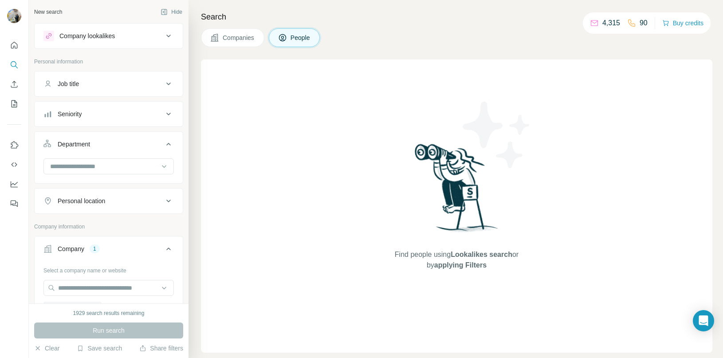
click at [118, 124] on div "Seniority" at bounding box center [108, 114] width 149 height 26
click at [119, 120] on button "Seniority" at bounding box center [109, 113] width 148 height 21
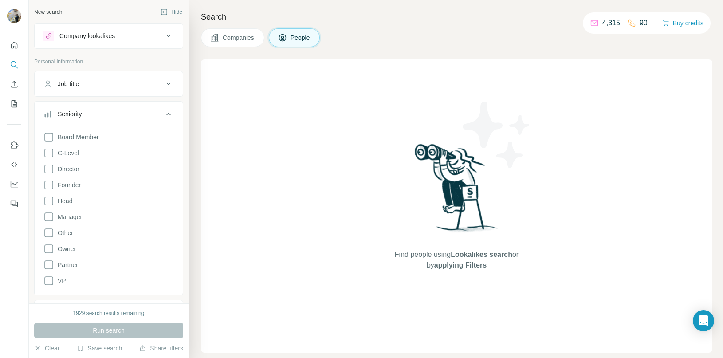
click at [114, 119] on button "Seniority" at bounding box center [109, 115] width 148 height 25
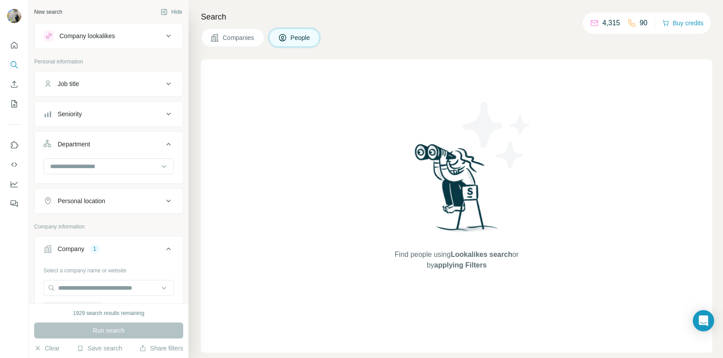
click at [107, 140] on div "Department" at bounding box center [103, 144] width 120 height 9
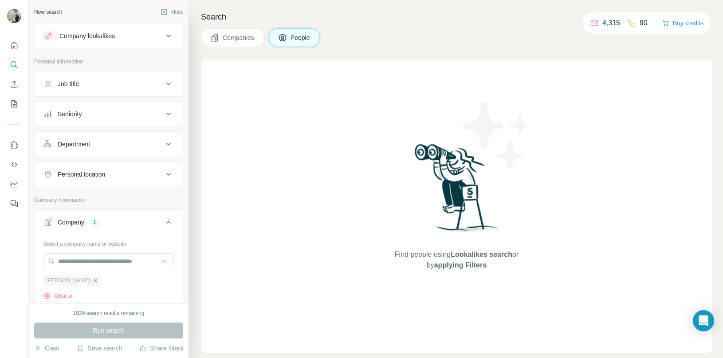
click at [92, 281] on icon "button" at bounding box center [95, 280] width 7 height 7
click at [82, 264] on input "text" at bounding box center [108, 261] width 130 height 16
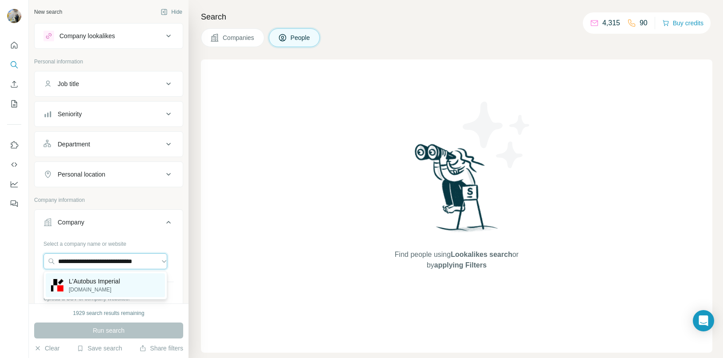
type input "**********"
click at [88, 281] on p "L'Autobus Imperial" at bounding box center [94, 281] width 51 height 9
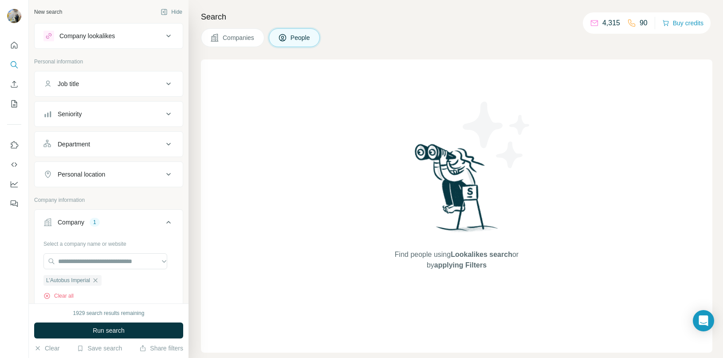
scroll to position [0, 0]
click at [98, 329] on span "Run search" at bounding box center [109, 330] width 32 height 9
click at [94, 280] on icon "button" at bounding box center [95, 280] width 7 height 7
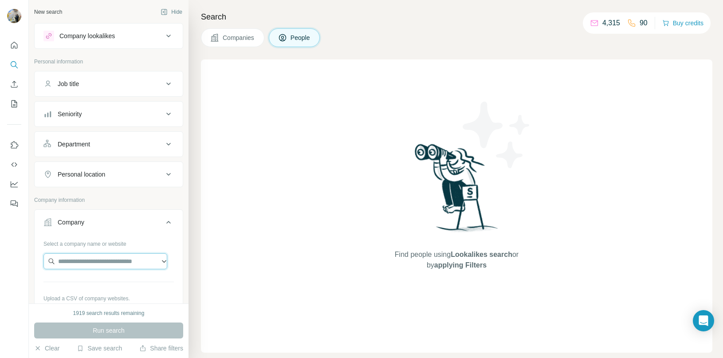
click at [92, 259] on input "text" at bounding box center [105, 261] width 124 height 16
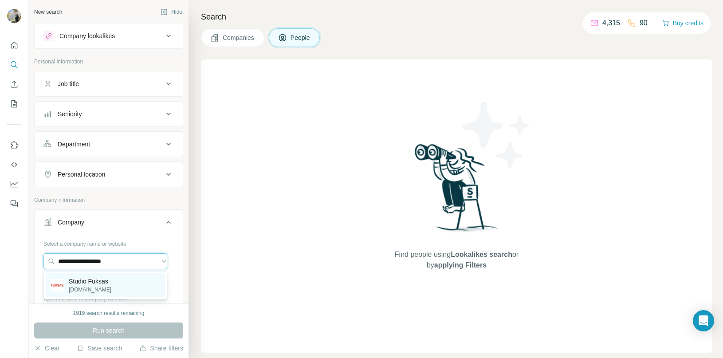
type input "**********"
click at [100, 281] on p "Studio Fuksas" at bounding box center [90, 281] width 43 height 9
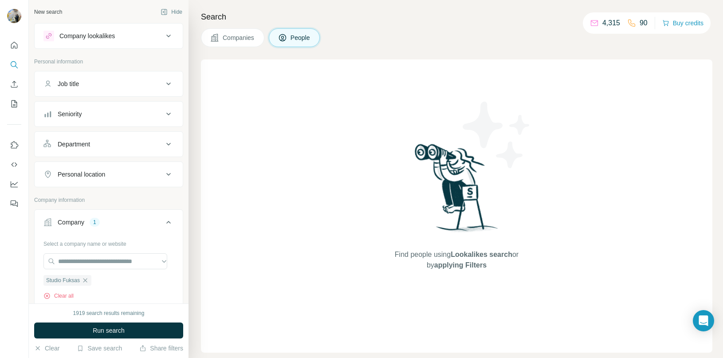
drag, startPoint x: 114, startPoint y: 324, endPoint x: 119, endPoint y: 321, distance: 5.8
click at [114, 324] on button "Run search" at bounding box center [108, 331] width 149 height 16
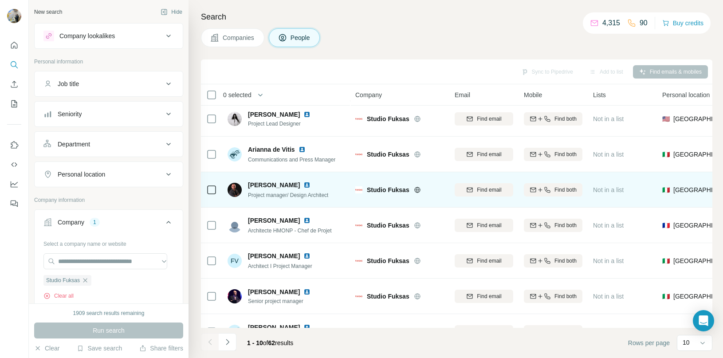
scroll to position [138, 0]
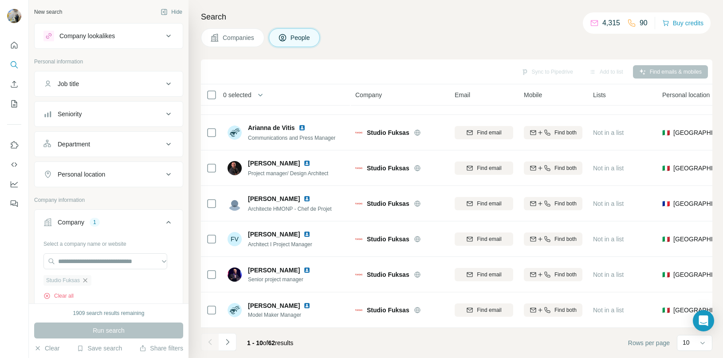
click at [87, 282] on icon "button" at bounding box center [85, 280] width 7 height 7
click at [95, 264] on input "text" at bounding box center [105, 261] width 124 height 16
paste input "**********"
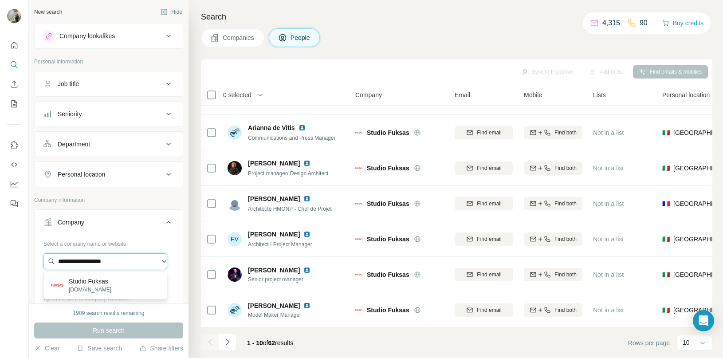
click at [114, 267] on input "**********" at bounding box center [105, 261] width 124 height 16
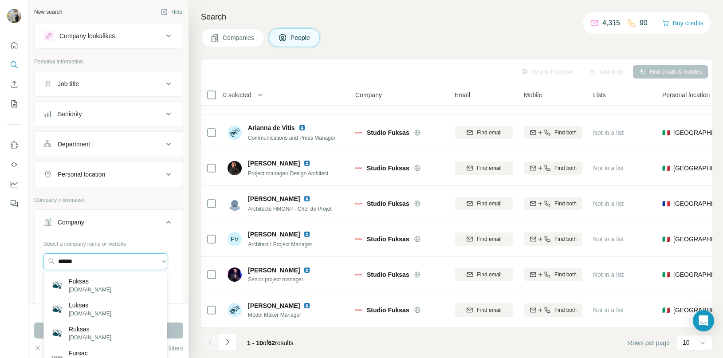
type input "******"
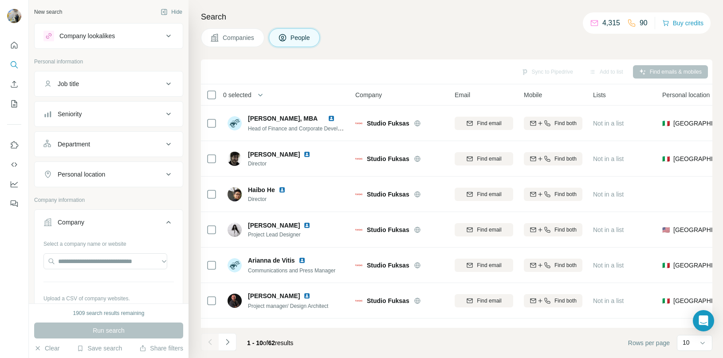
click at [179, 192] on div "New search Hide Company lookalikes Personal information Job title Seniority Dep…" at bounding box center [109, 152] width 160 height 304
click at [154, 171] on div "Personal location" at bounding box center [103, 174] width 120 height 9
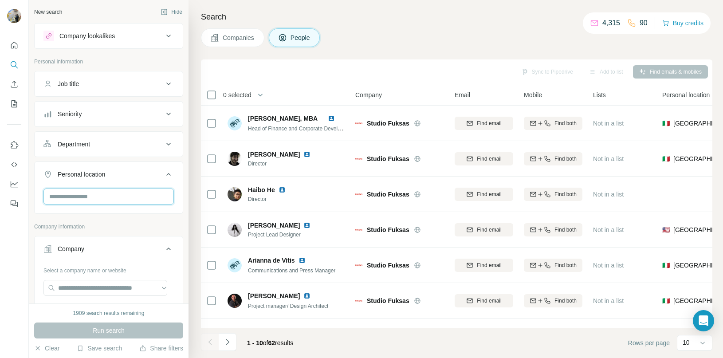
click at [126, 198] on input "text" at bounding box center [108, 197] width 130 height 16
type input "***"
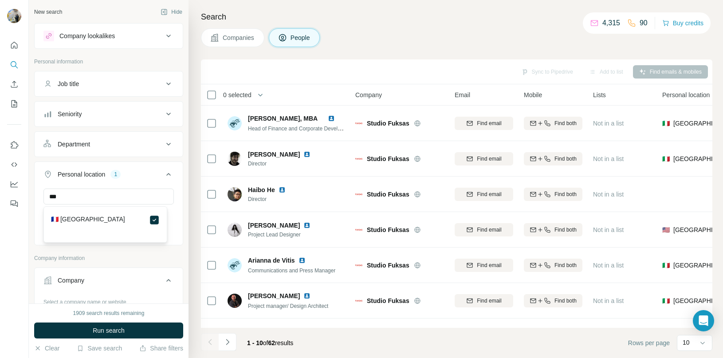
click at [135, 330] on button "Run search" at bounding box center [108, 331] width 149 height 16
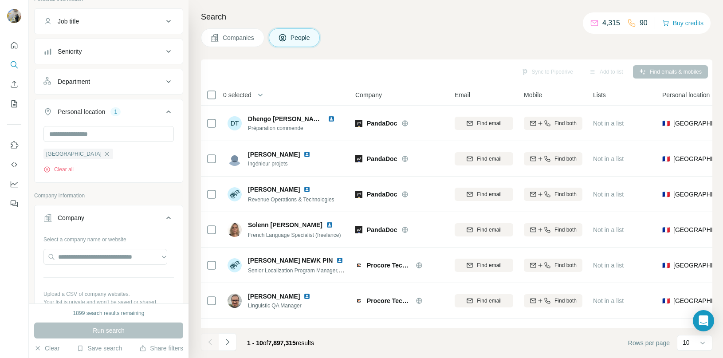
scroll to position [66, 0]
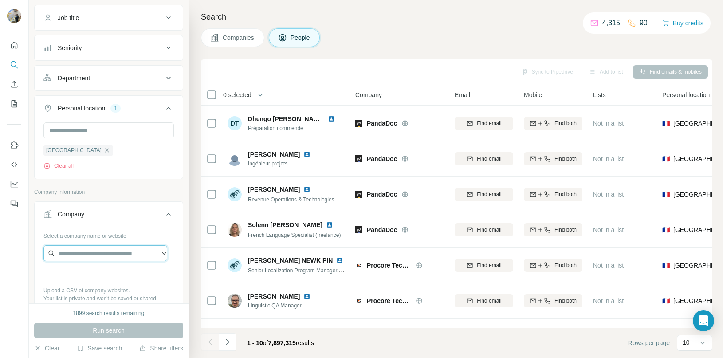
click at [97, 260] on input "text" at bounding box center [105, 253] width 124 height 16
paste input "**********"
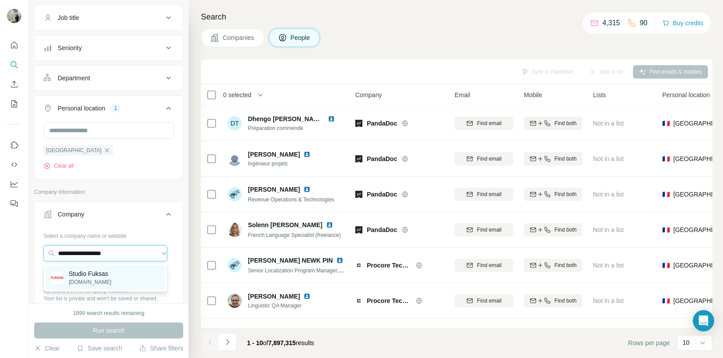
type input "**********"
click at [93, 276] on p "Studio Fuksas" at bounding box center [90, 273] width 43 height 9
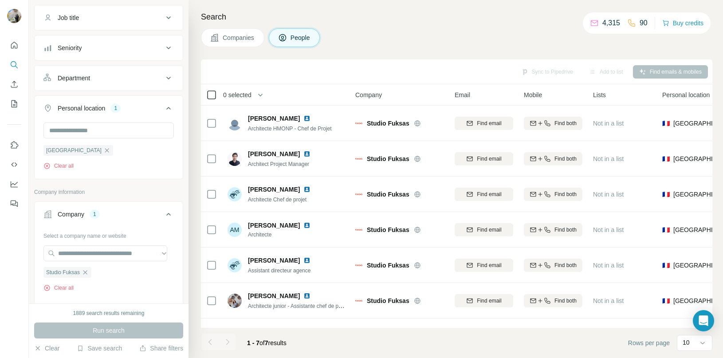
click at [217, 97] on icon at bounding box center [211, 95] width 11 height 11
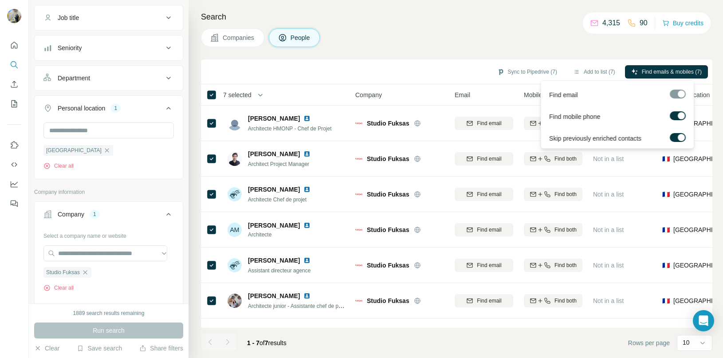
click at [674, 116] on div at bounding box center [681, 115] width 7 height 7
click at [674, 73] on span "Find emails (7)" at bounding box center [684, 72] width 35 height 8
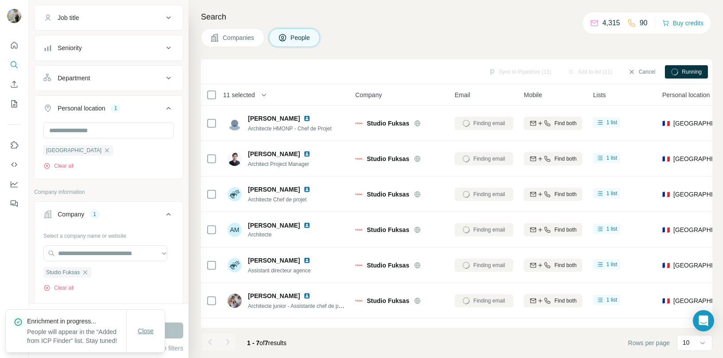
click at [157, 324] on button "Close" at bounding box center [146, 331] width 28 height 16
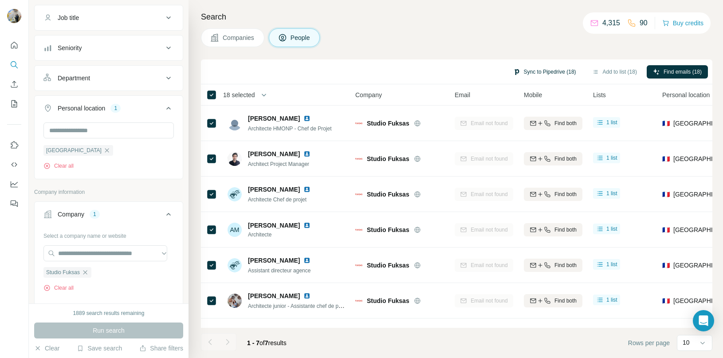
click at [561, 73] on button "Sync to Pipedrive (18)" at bounding box center [544, 71] width 75 height 13
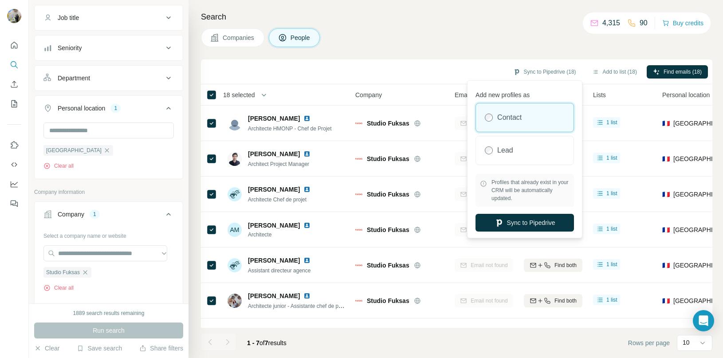
click at [306, 67] on div "Sync to Pipedrive (18) Add to list (18) Find emails (18)" at bounding box center [456, 72] width 503 height 16
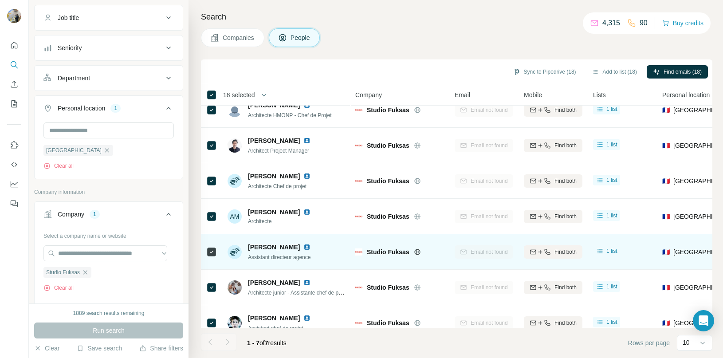
scroll to position [31, 0]
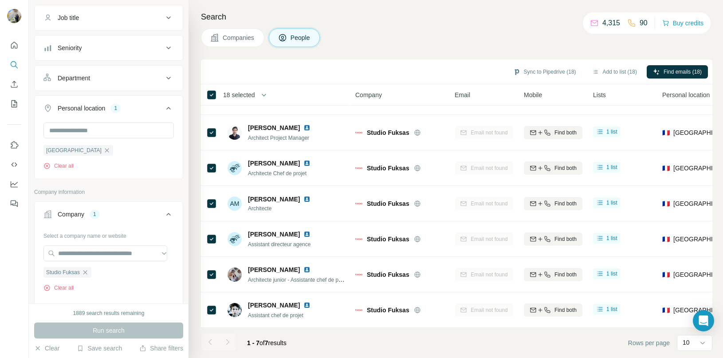
click at [211, 89] on th "18 selected" at bounding box center [272, 94] width 142 height 21
click at [264, 91] on icon "button" at bounding box center [264, 95] width 9 height 9
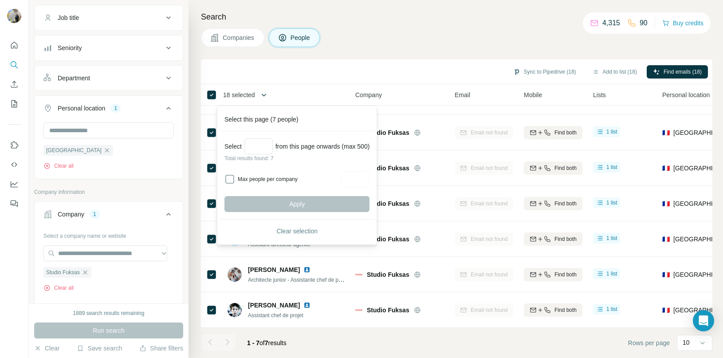
click at [265, 92] on icon "button" at bounding box center [264, 95] width 9 height 9
click at [265, 93] on icon "button" at bounding box center [264, 95] width 9 height 9
click at [277, 78] on div "Sync to Pipedrive (18) Add to list (18) Find emails (18)" at bounding box center [456, 72] width 503 height 16
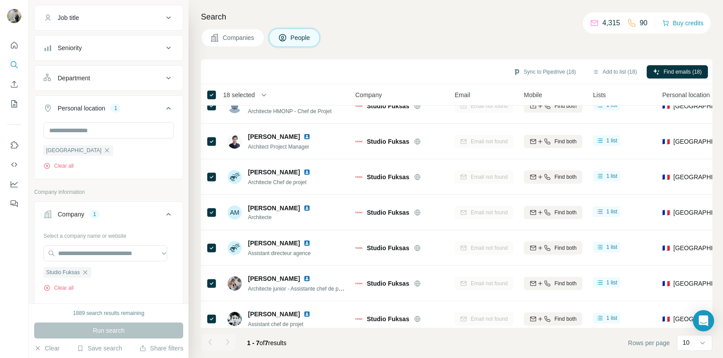
scroll to position [0, 0]
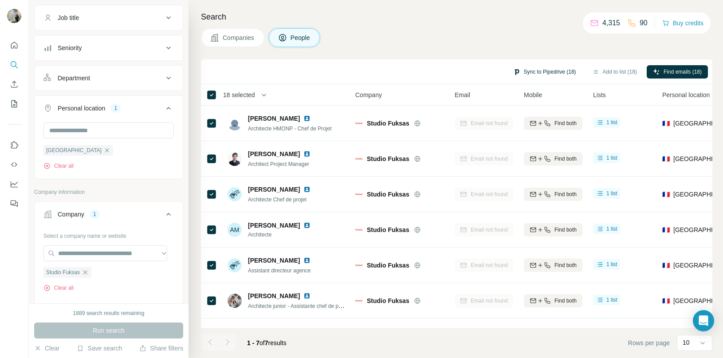
click at [559, 75] on button "Sync to Pipedrive (18)" at bounding box center [544, 71] width 75 height 13
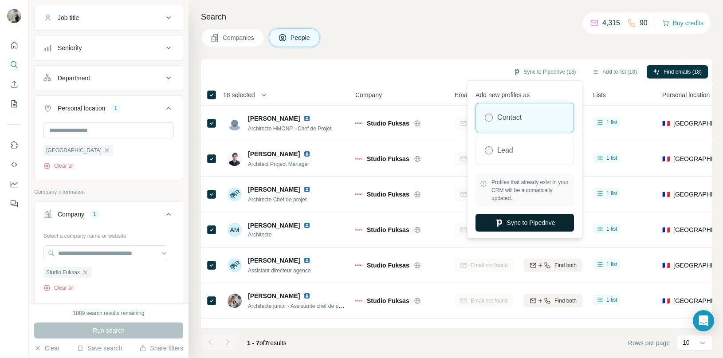
click at [512, 219] on button "Sync to Pipedrive" at bounding box center [525, 223] width 99 height 18
